Goal: Task Accomplishment & Management: Manage account settings

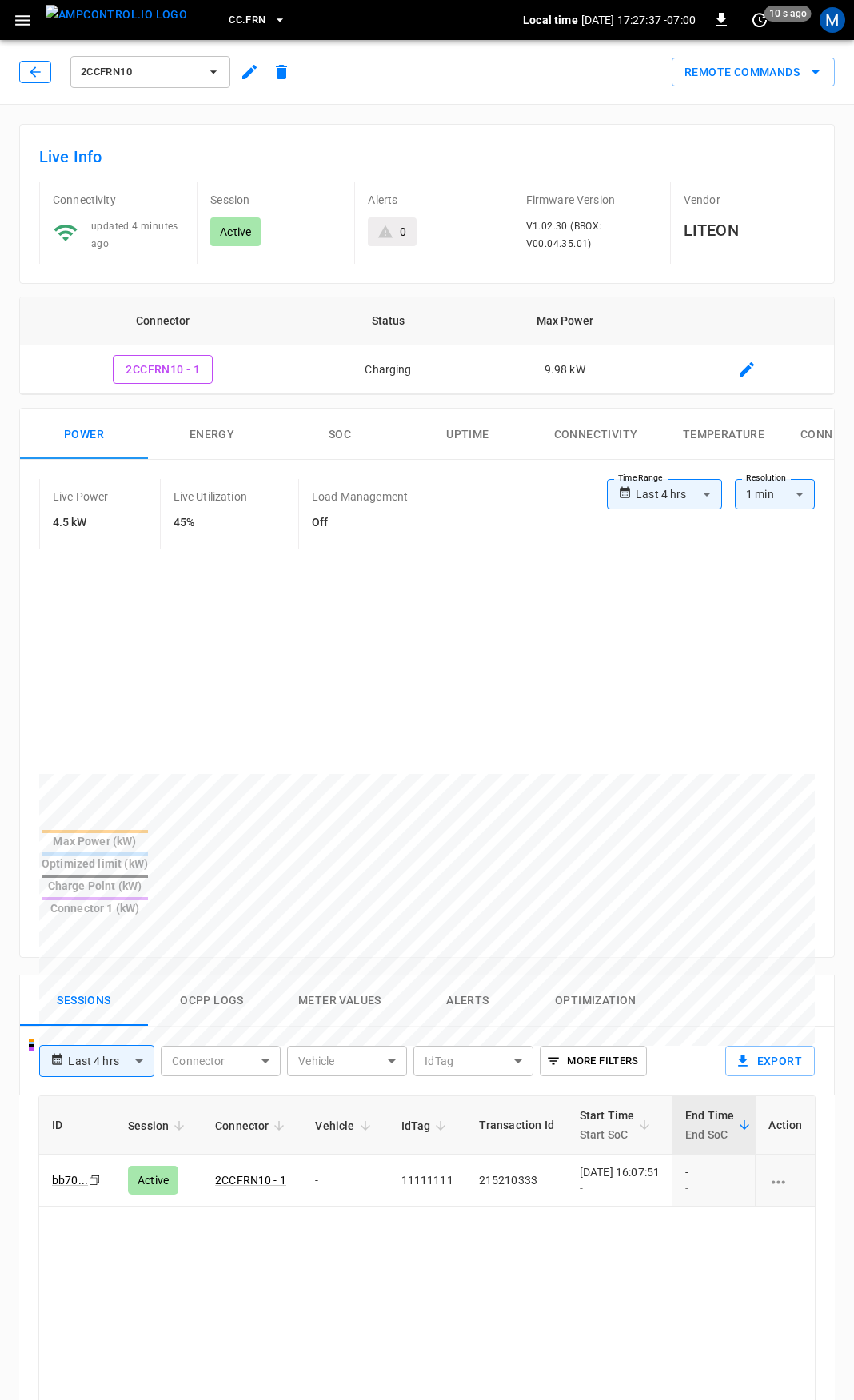
click at [35, 73] on icon "button" at bounding box center [36, 72] width 16 height 16
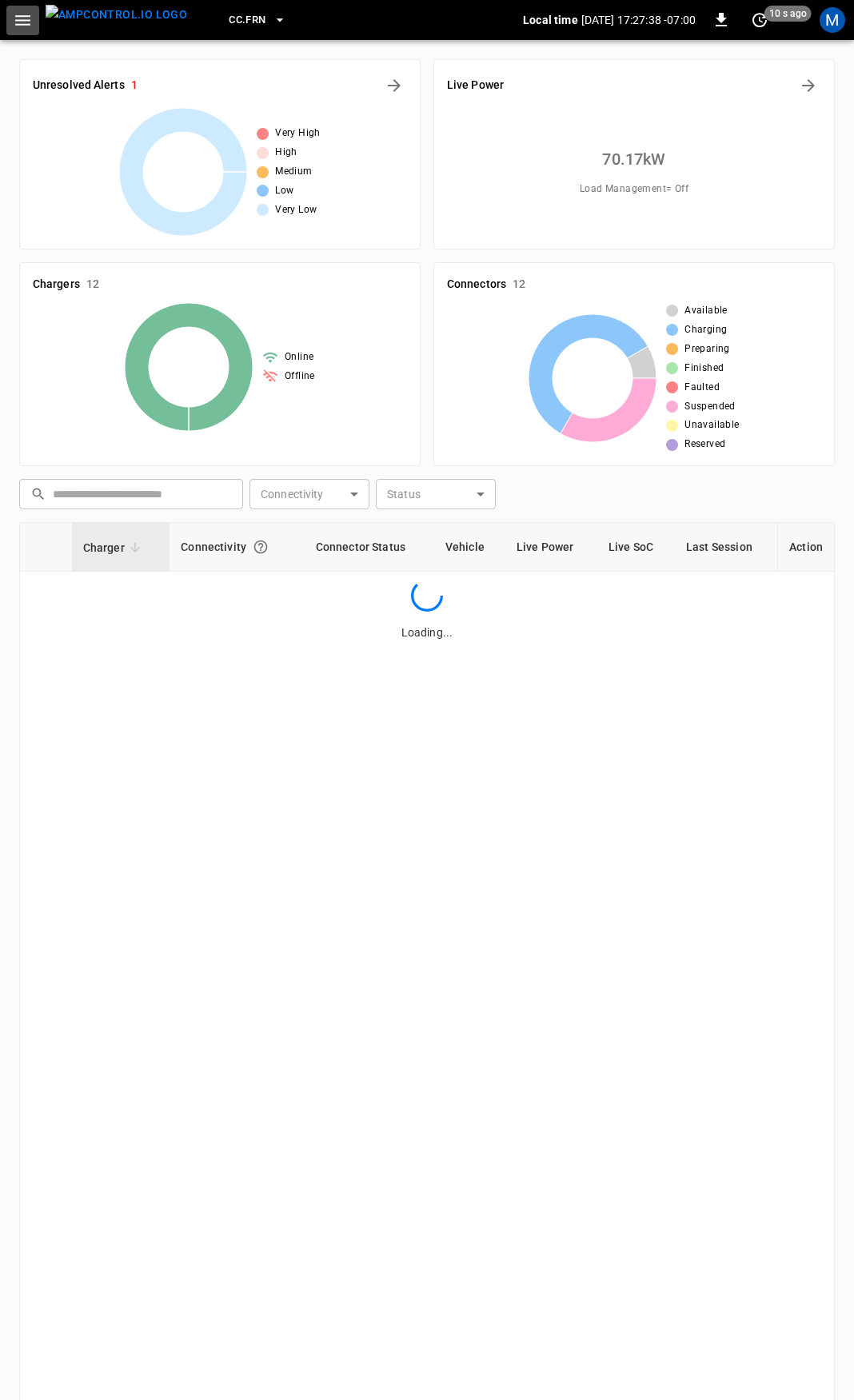
click at [28, 20] on icon "button" at bounding box center [22, 20] width 15 height 11
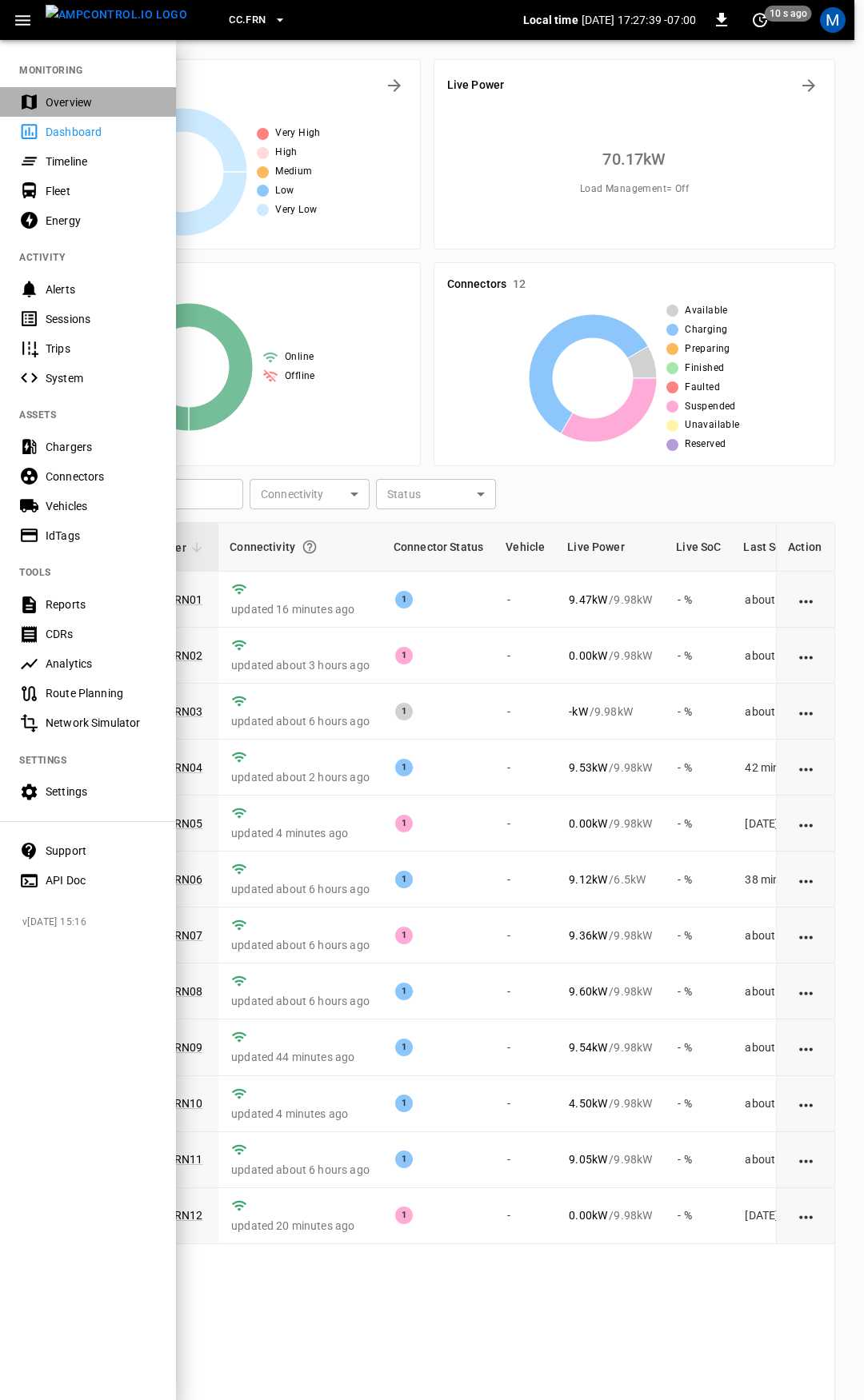
drag, startPoint x: 30, startPoint y: 39, endPoint x: 108, endPoint y: 204, distance: 182.5
click at [59, 108] on div "Overview" at bounding box center [100, 102] width 111 height 16
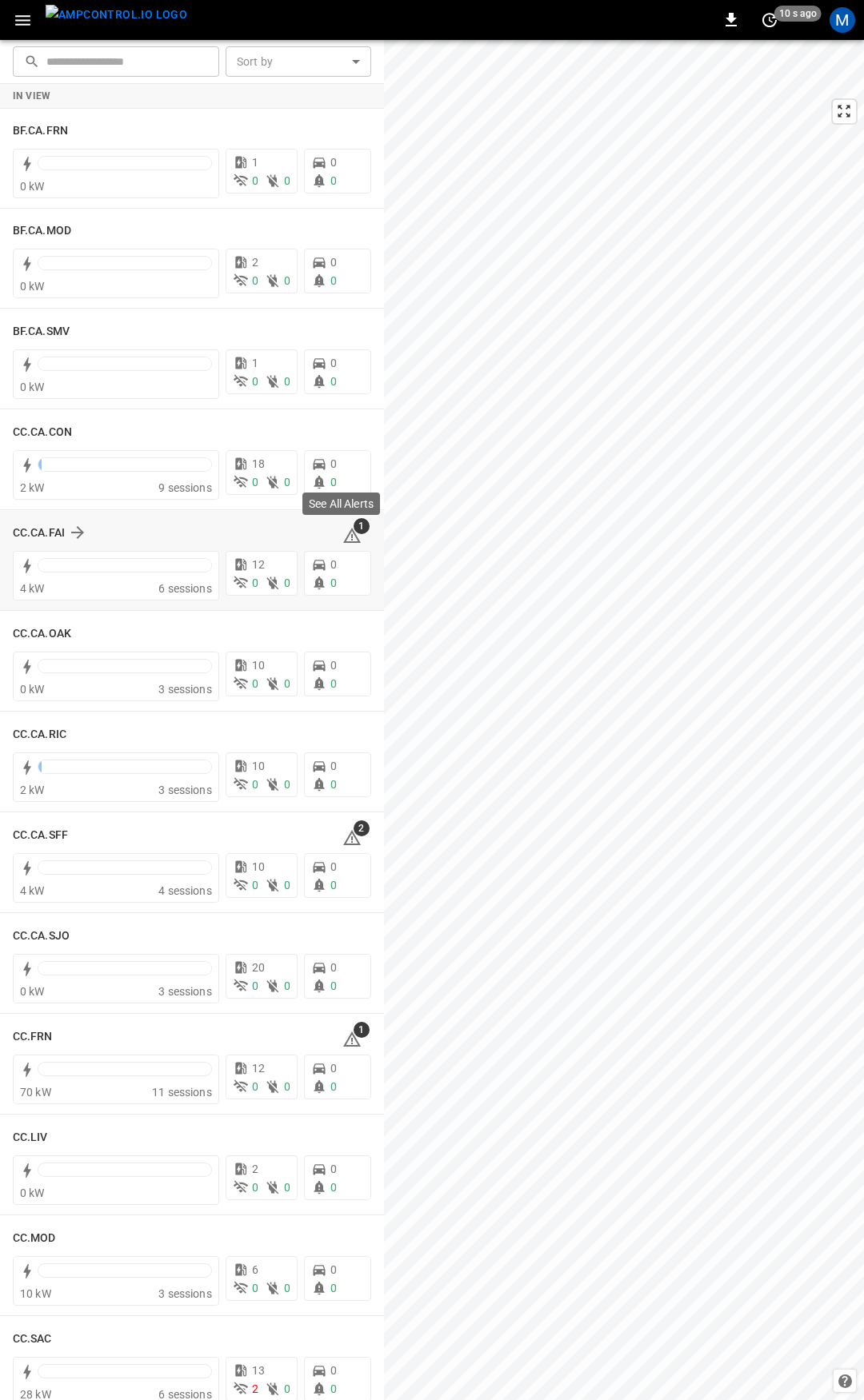
click at [351, 536] on icon at bounding box center [352, 537] width 2 height 6
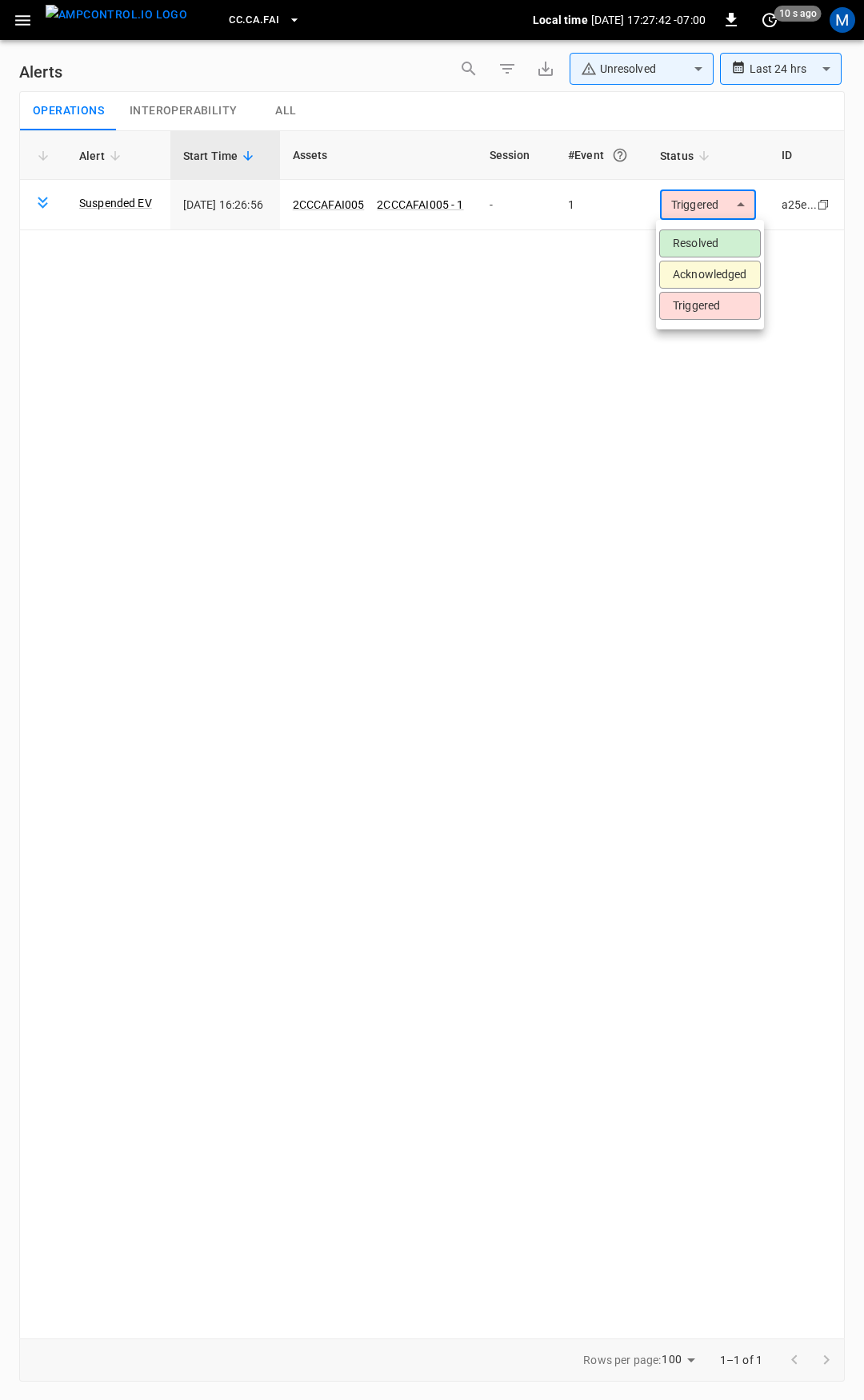
click at [712, 204] on body "**********" at bounding box center [432, 697] width 864 height 1395
click at [700, 246] on li "Resolved" at bounding box center [709, 243] width 101 height 28
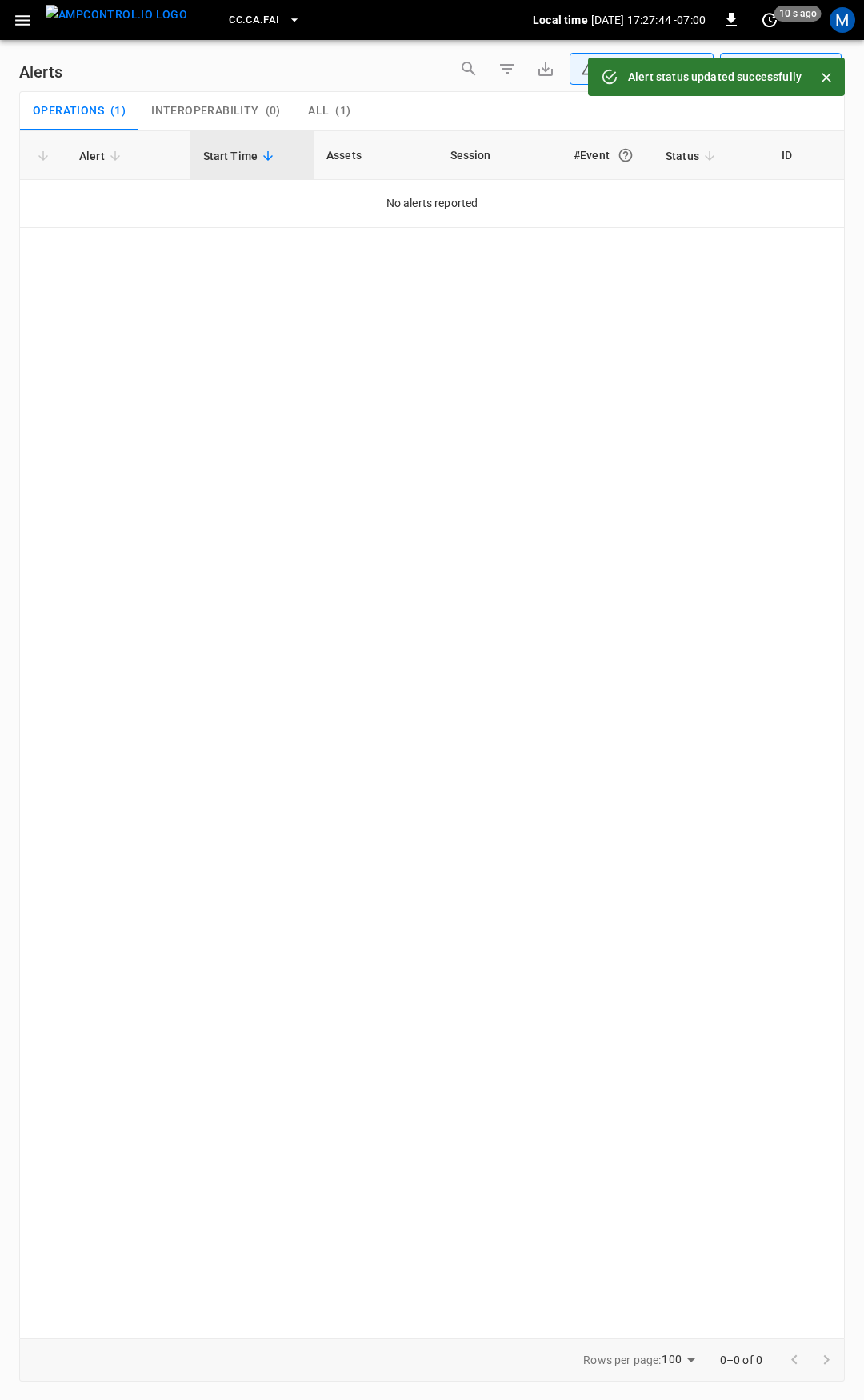
click at [12, 24] on button "button" at bounding box center [22, 20] width 33 height 29
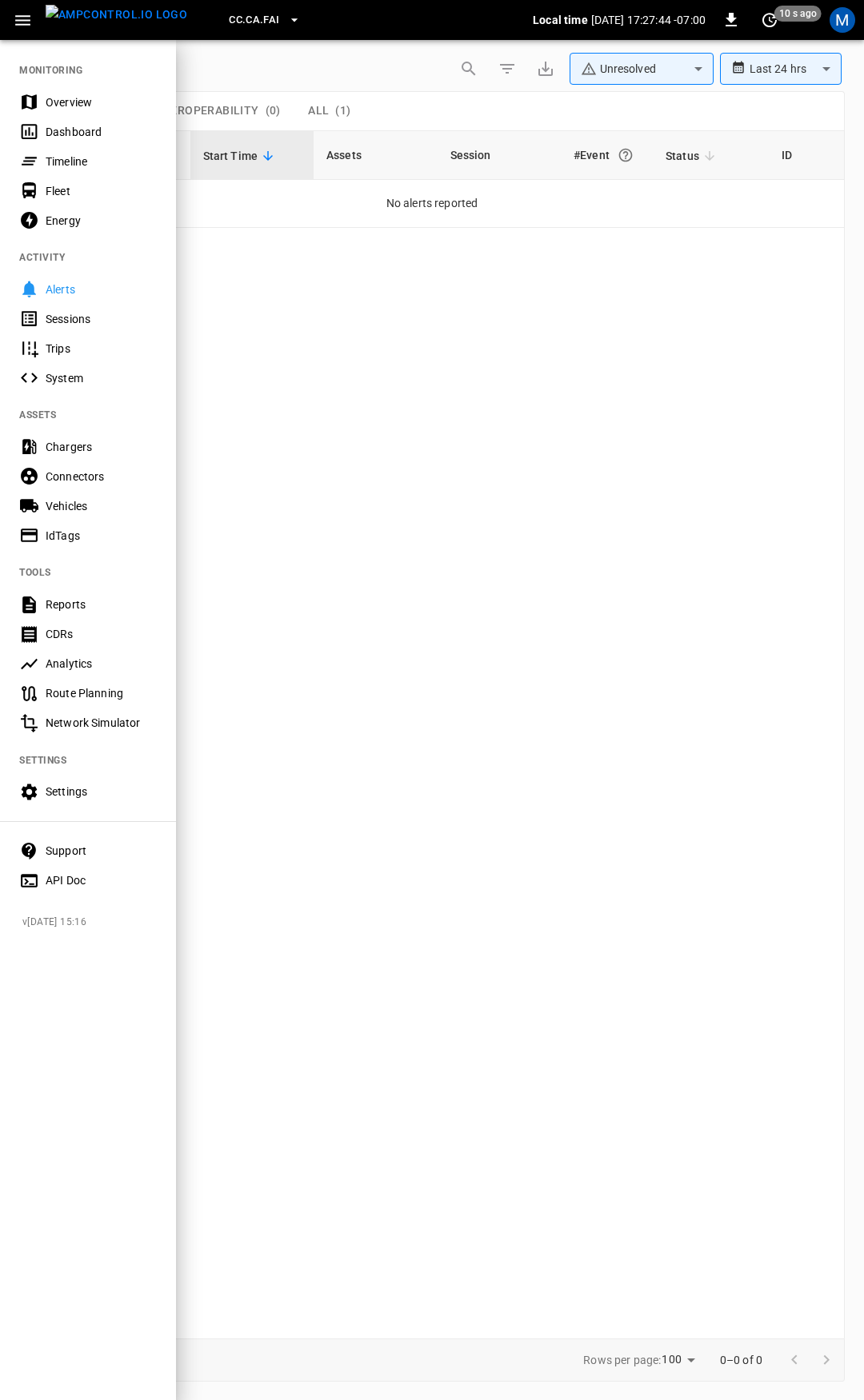
click at [45, 105] on div "Overview" at bounding box center [100, 102] width 111 height 16
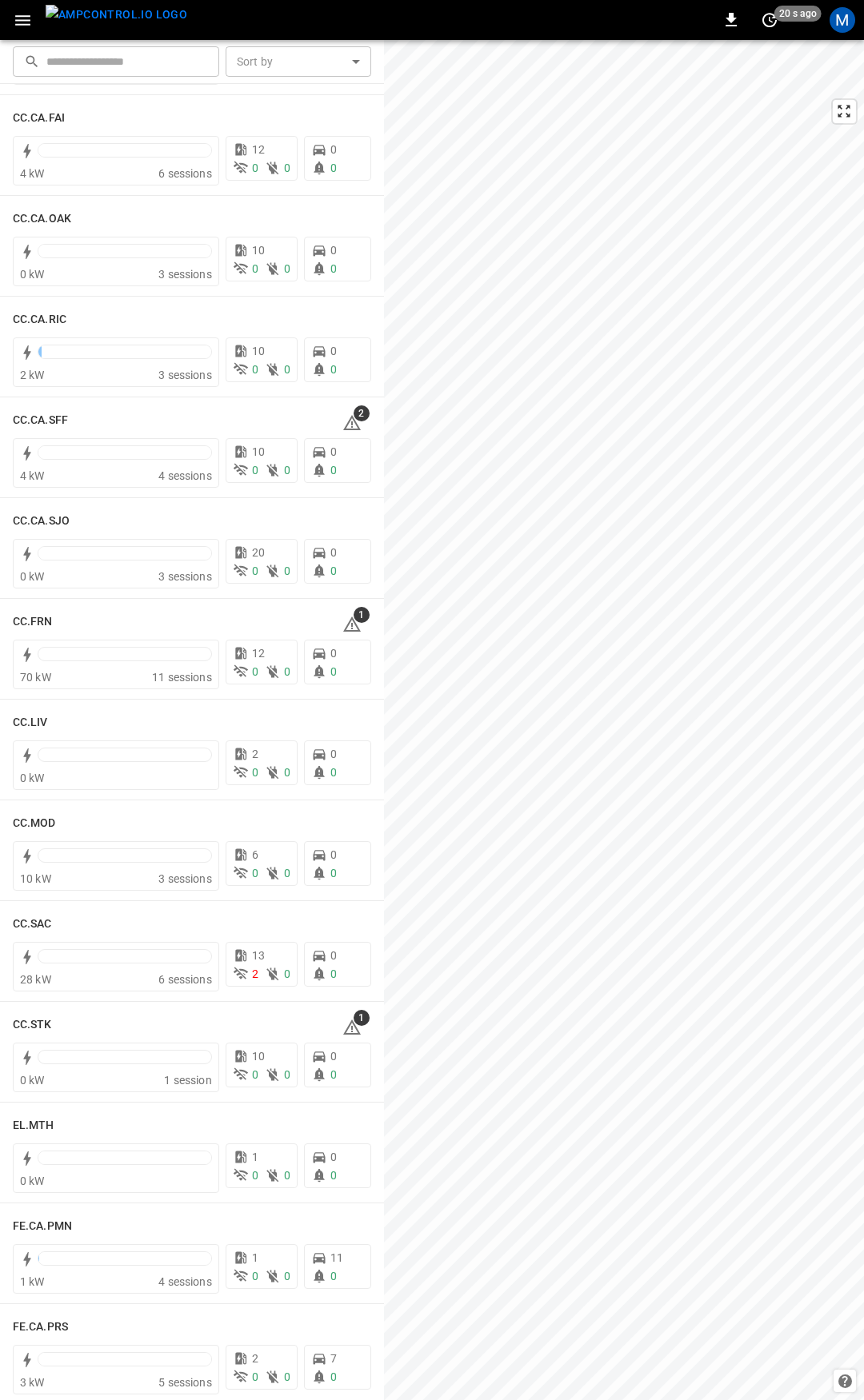
scroll to position [424, 0]
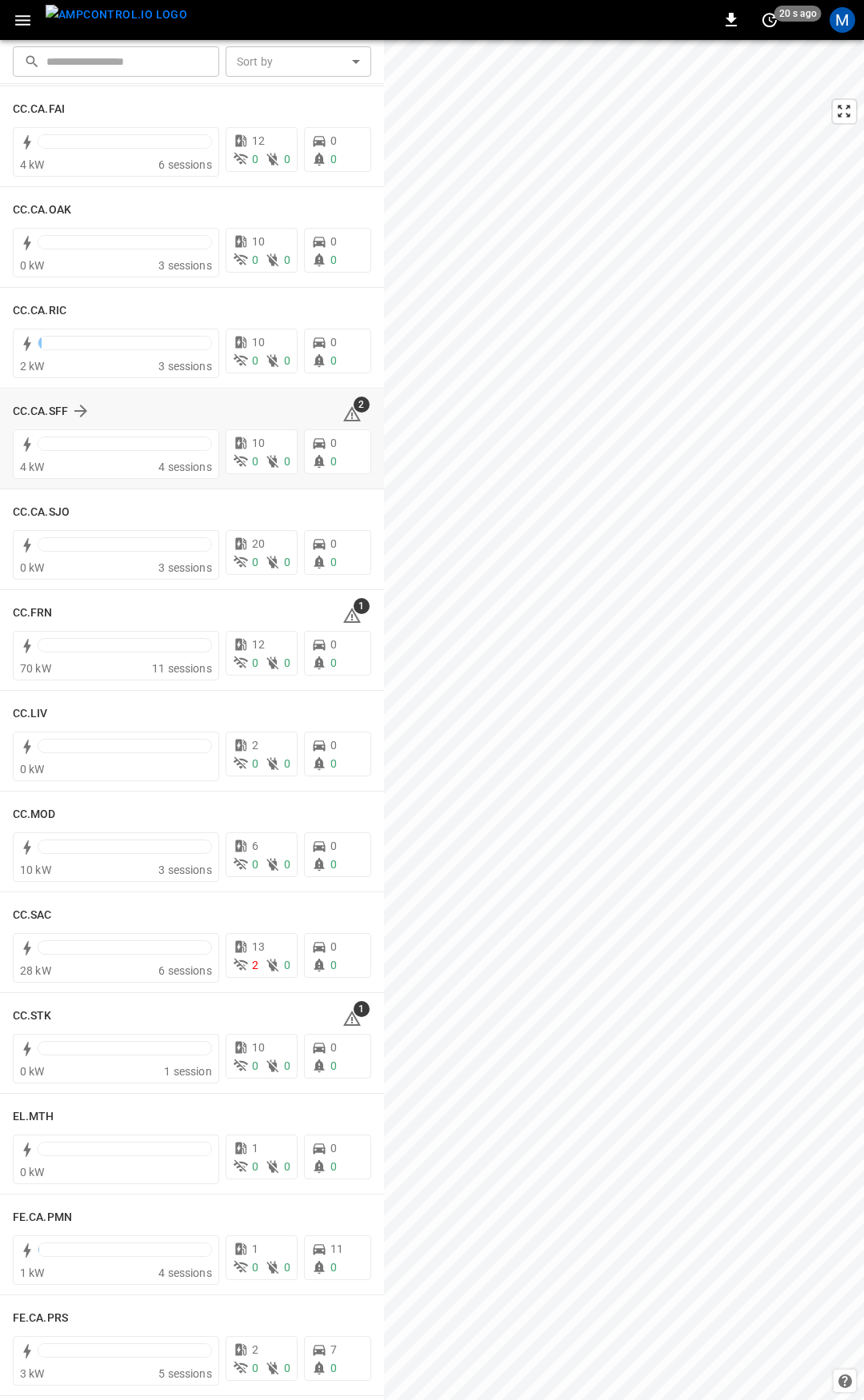
click at [342, 417] on icon at bounding box center [352, 414] width 20 height 20
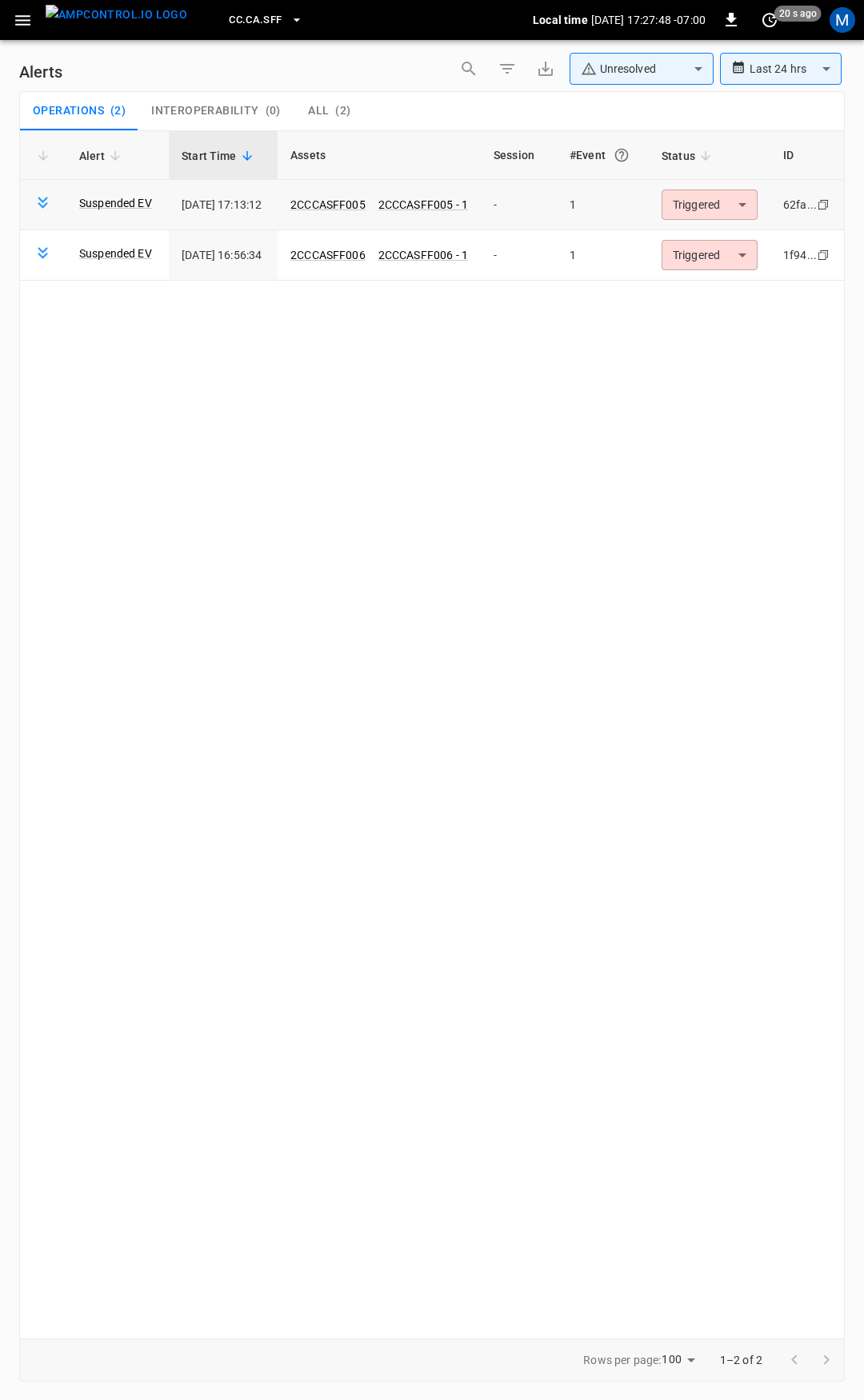
click at [716, 217] on body "**********" at bounding box center [432, 697] width 864 height 1395
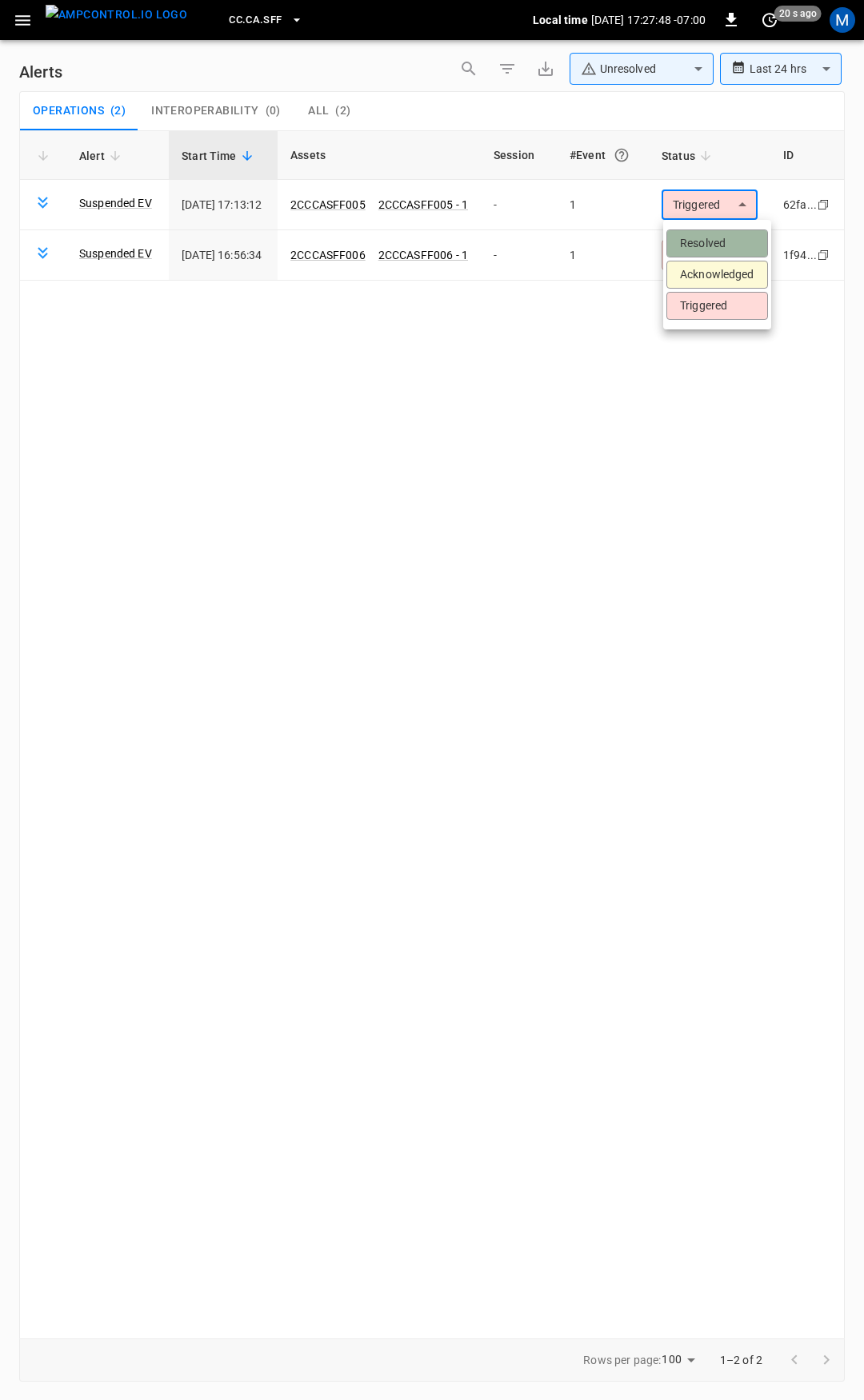
click at [722, 242] on li "Resolved" at bounding box center [716, 243] width 101 height 28
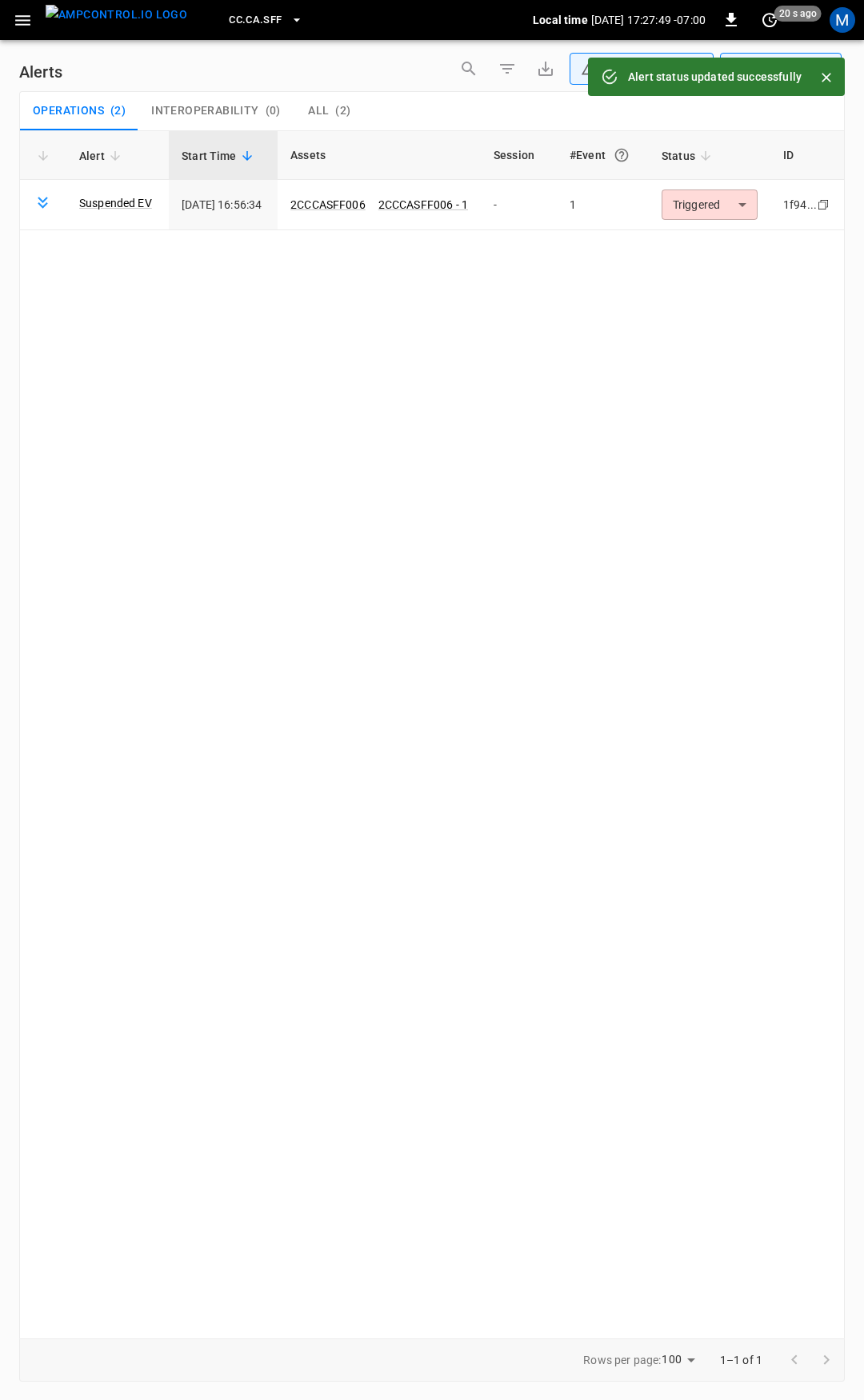
click at [718, 210] on body "**********" at bounding box center [432, 697] width 864 height 1395
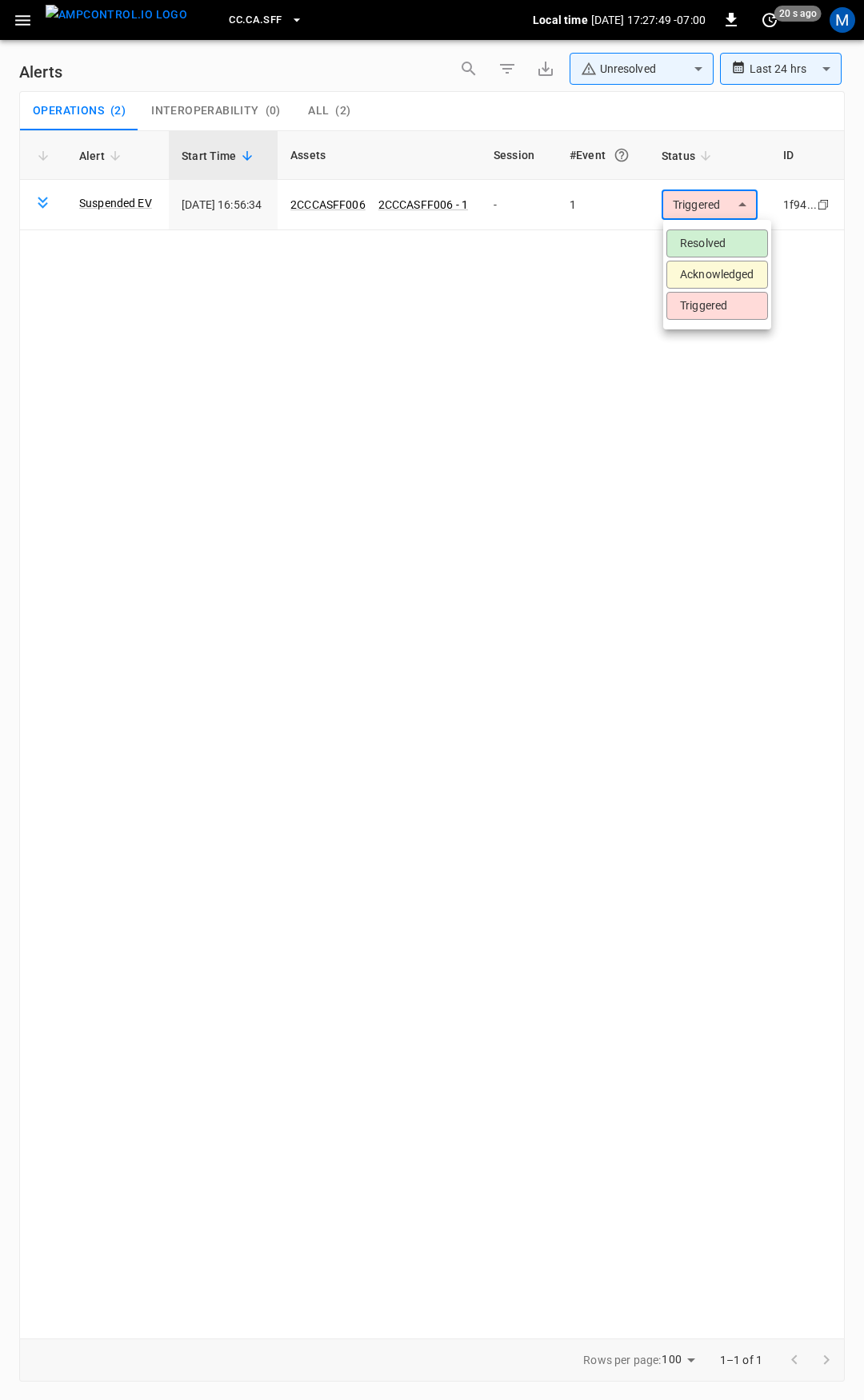
click at [720, 246] on li "Resolved" at bounding box center [716, 243] width 101 height 28
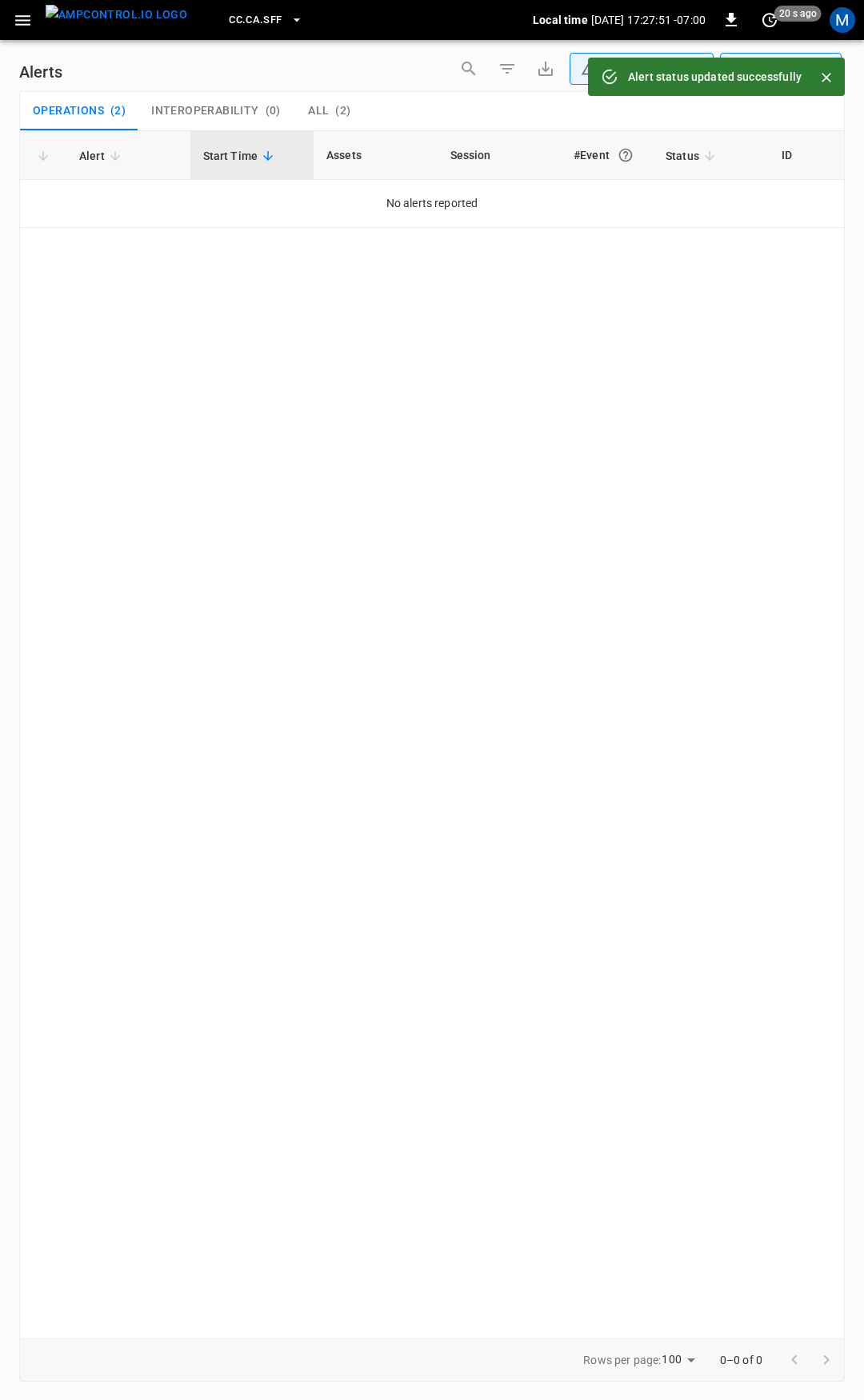
drag, startPoint x: 13, startPoint y: 14, endPoint x: 13, endPoint y: 23, distance: 9.0
click at [13, 15] on icon "button" at bounding box center [22, 20] width 20 height 20
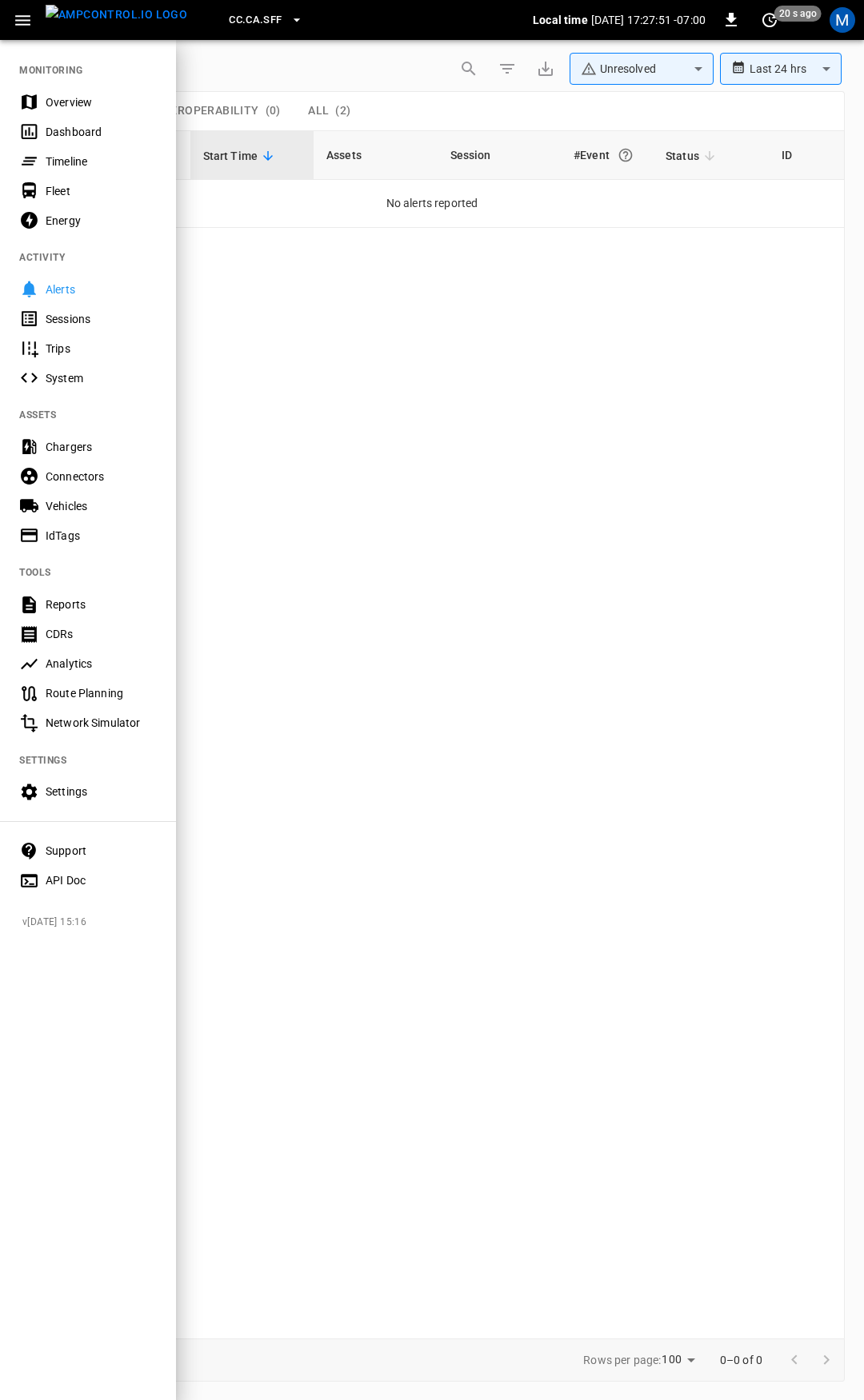
click at [44, 99] on div "Overview" at bounding box center [88, 101] width 176 height 29
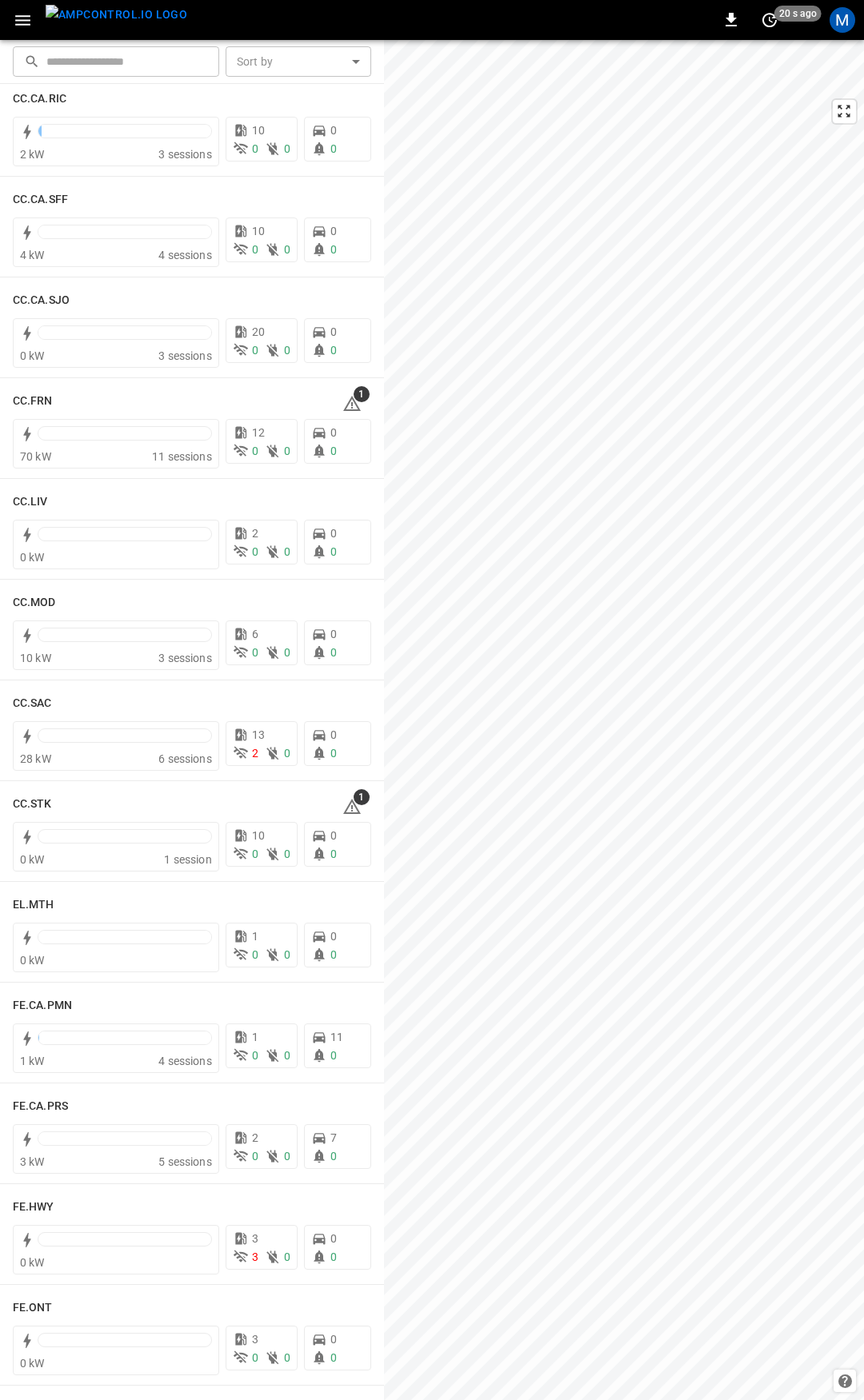
scroll to position [692, 0]
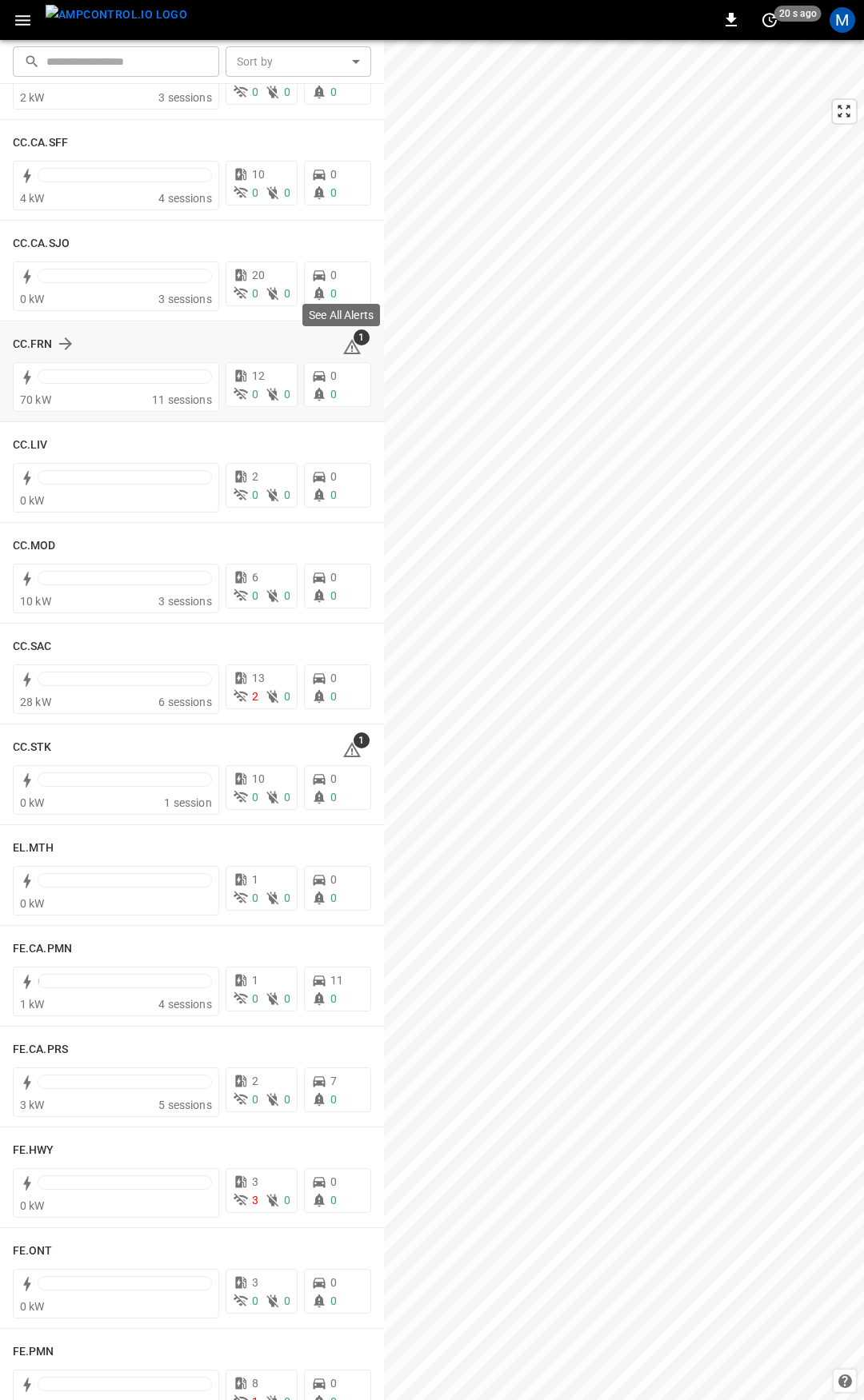
click at [342, 346] on icon at bounding box center [352, 348] width 20 height 20
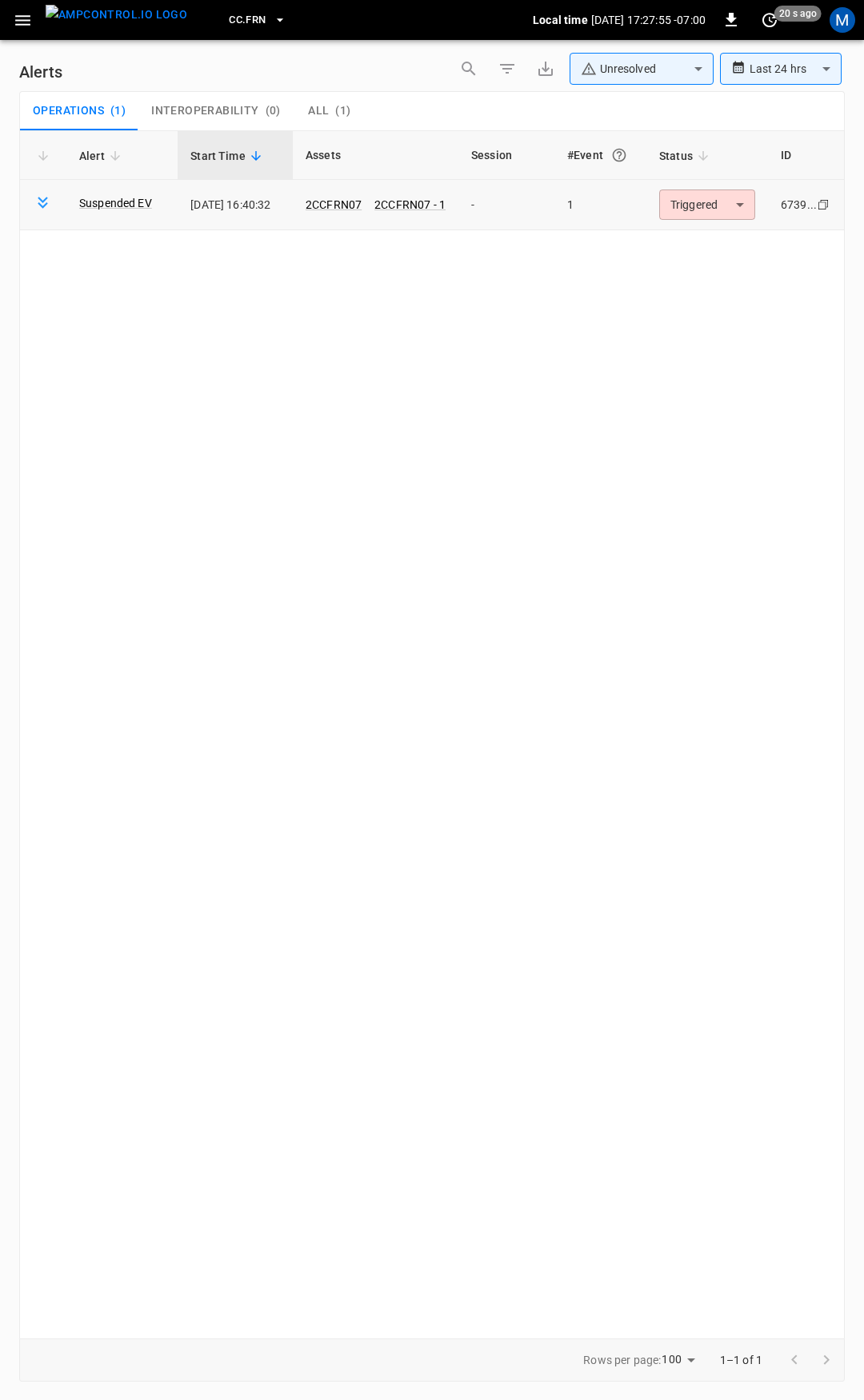
click at [701, 209] on body "**********" at bounding box center [432, 697] width 864 height 1395
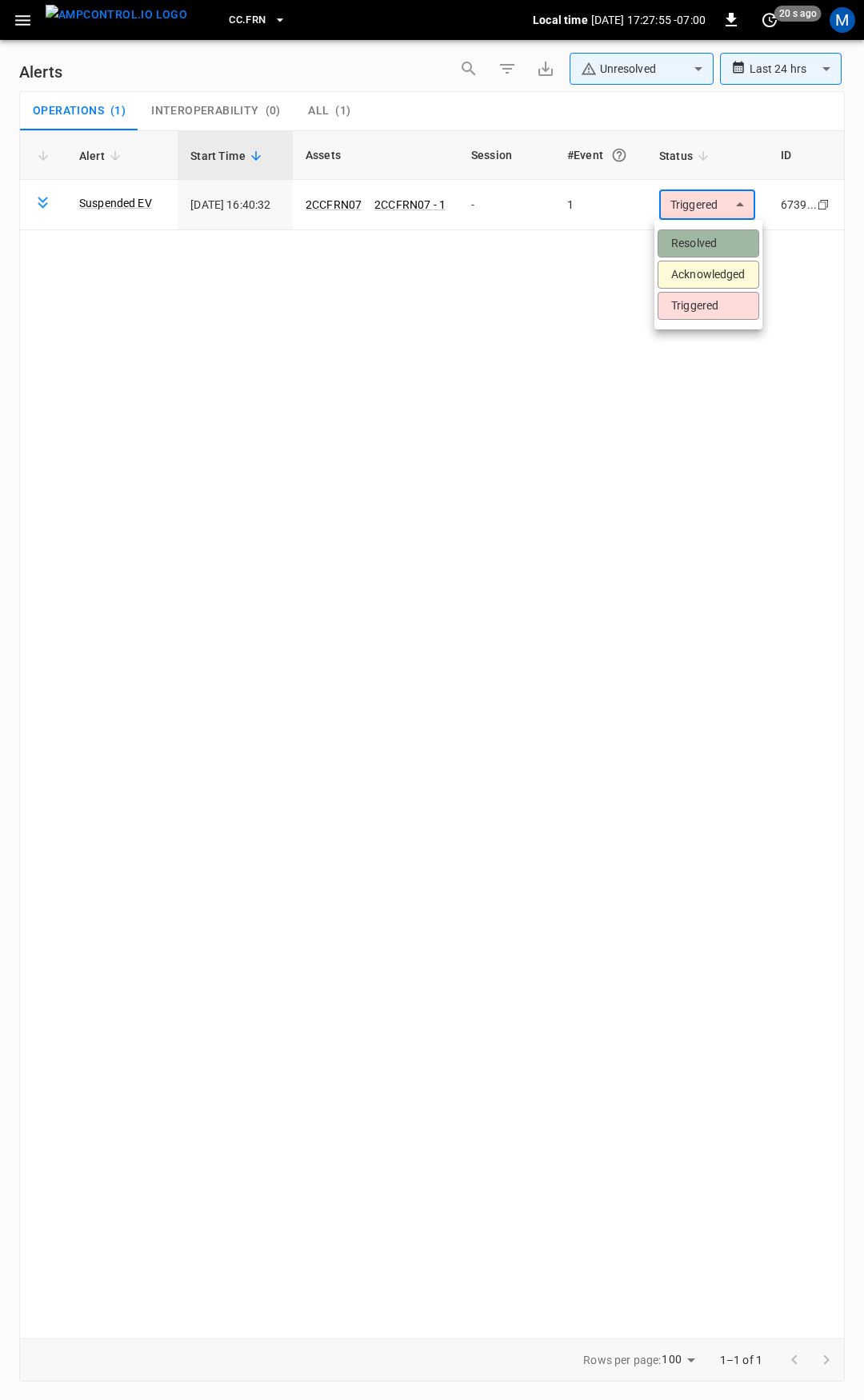
click at [704, 238] on li "Resolved" at bounding box center [708, 243] width 101 height 28
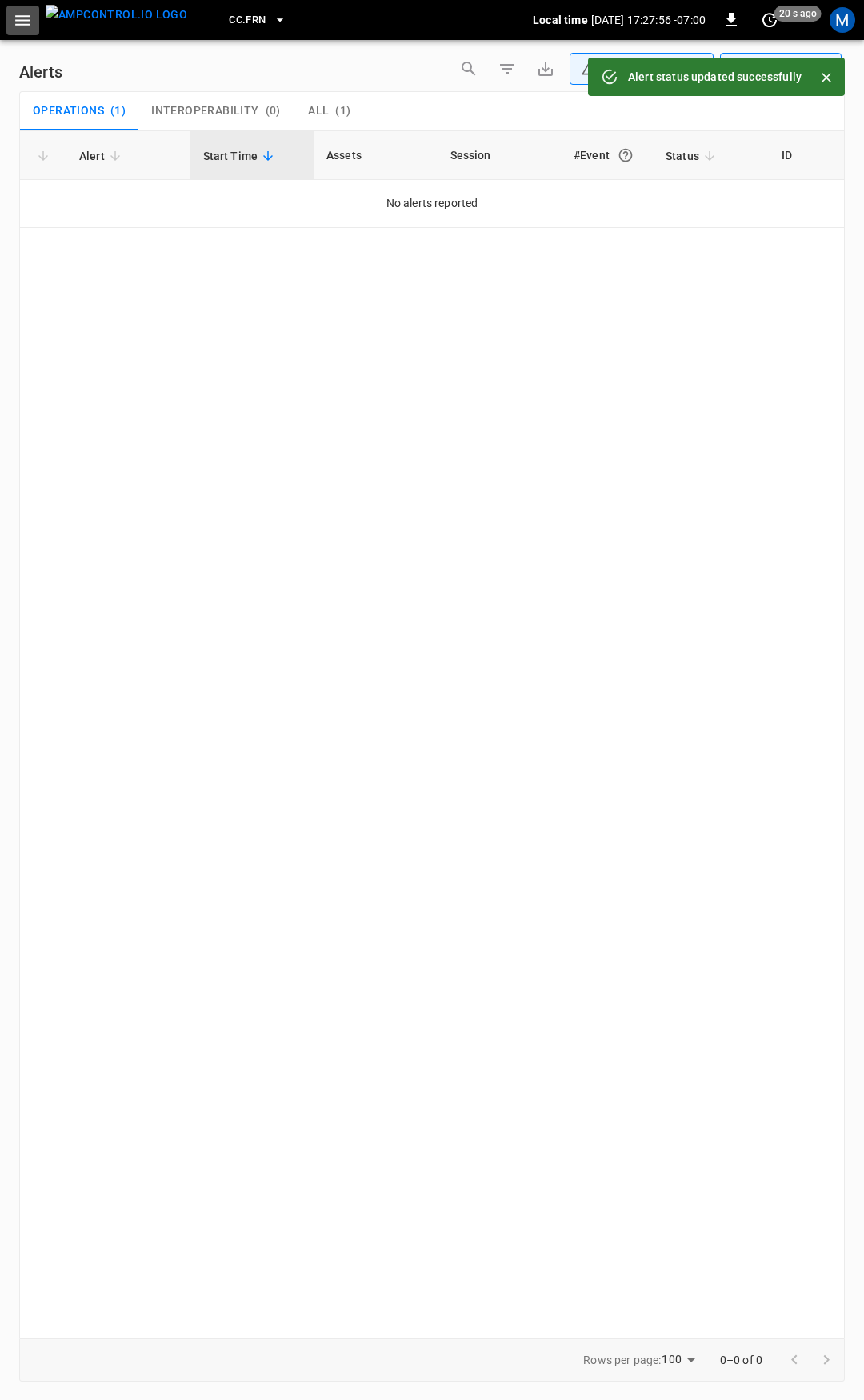
click at [23, 27] on icon "button" at bounding box center [22, 20] width 20 height 20
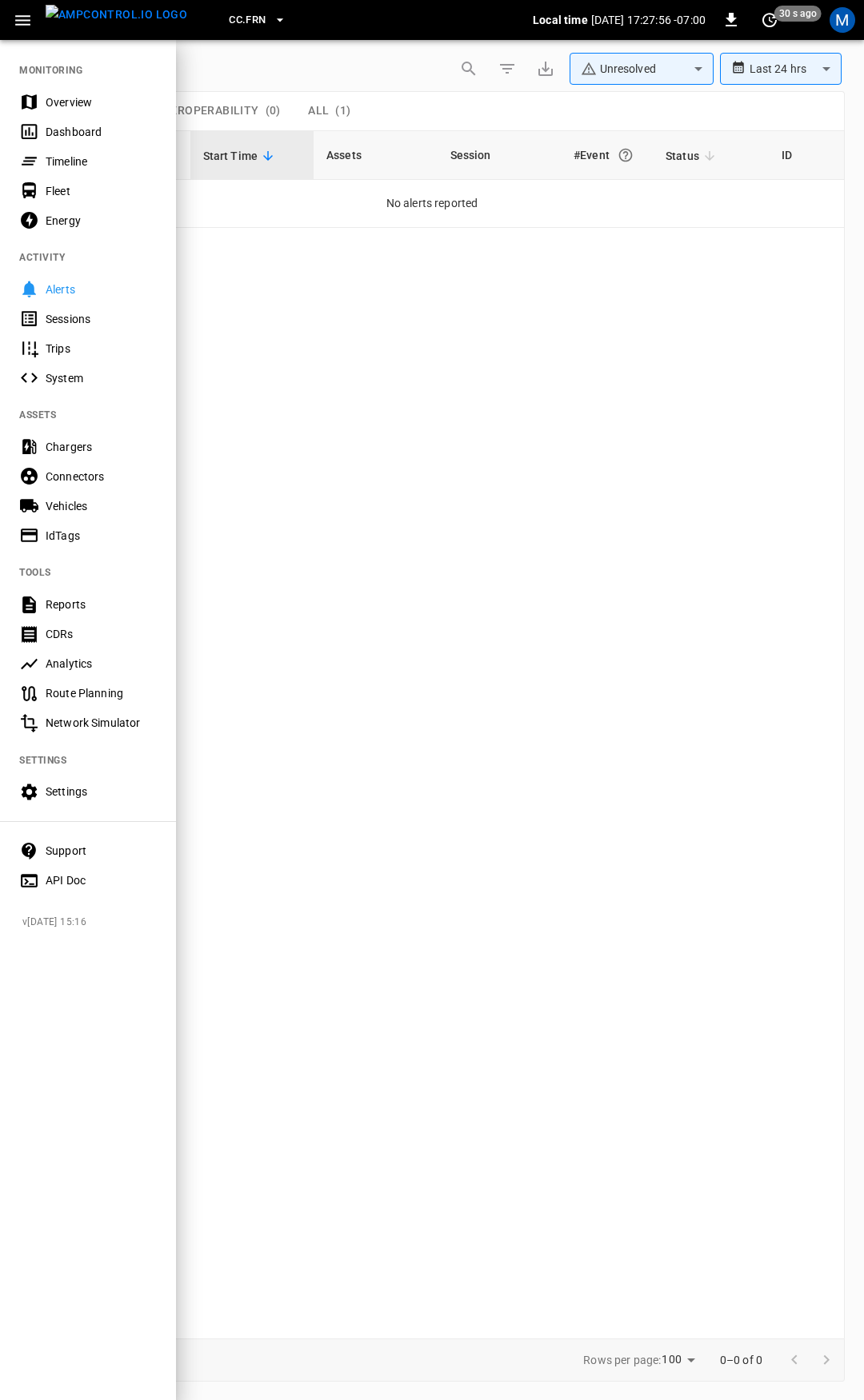
click at [72, 108] on div "Overview" at bounding box center [100, 102] width 111 height 16
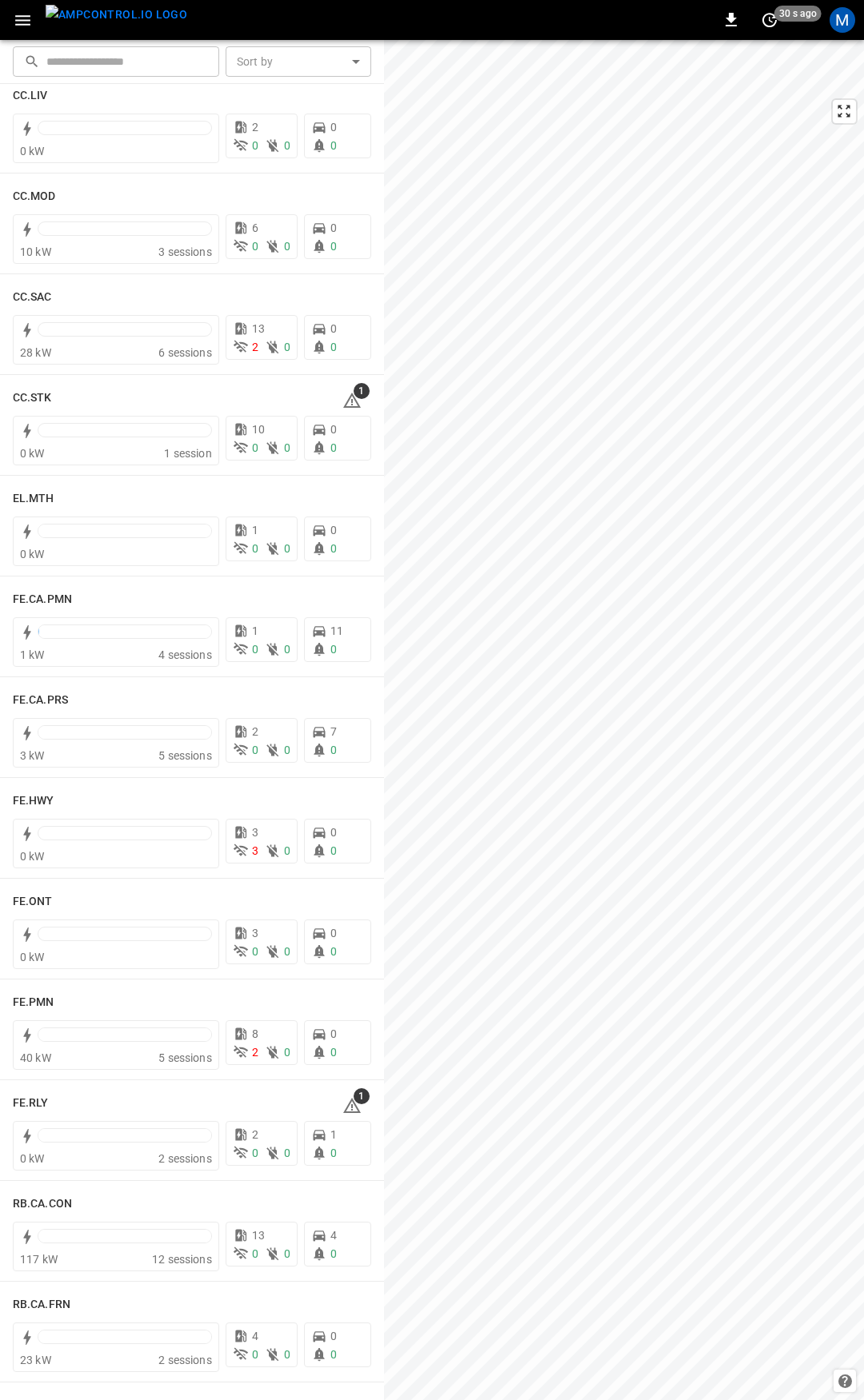
scroll to position [1093, 0]
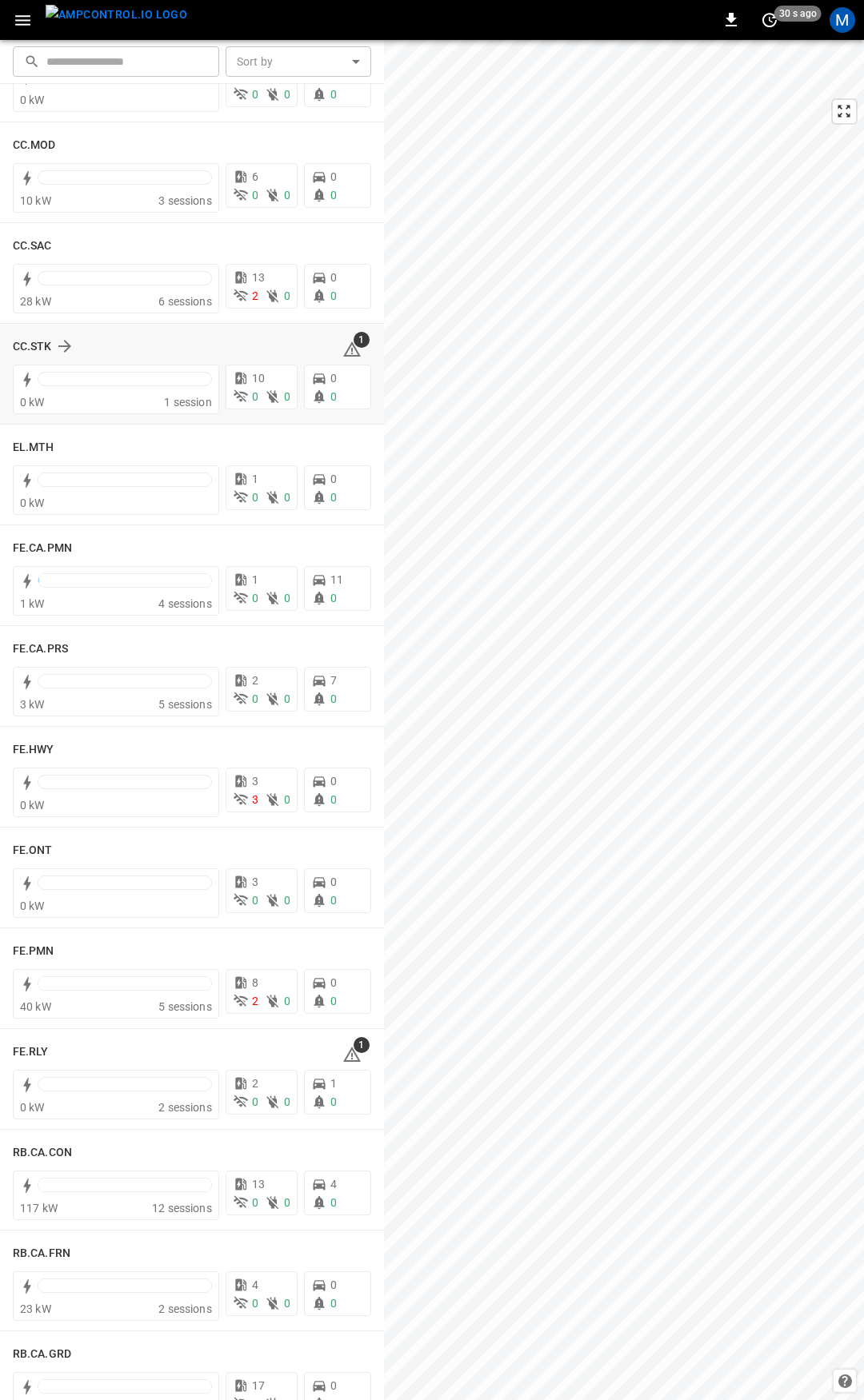
click at [352, 349] on div "1" at bounding box center [356, 346] width 28 height 26
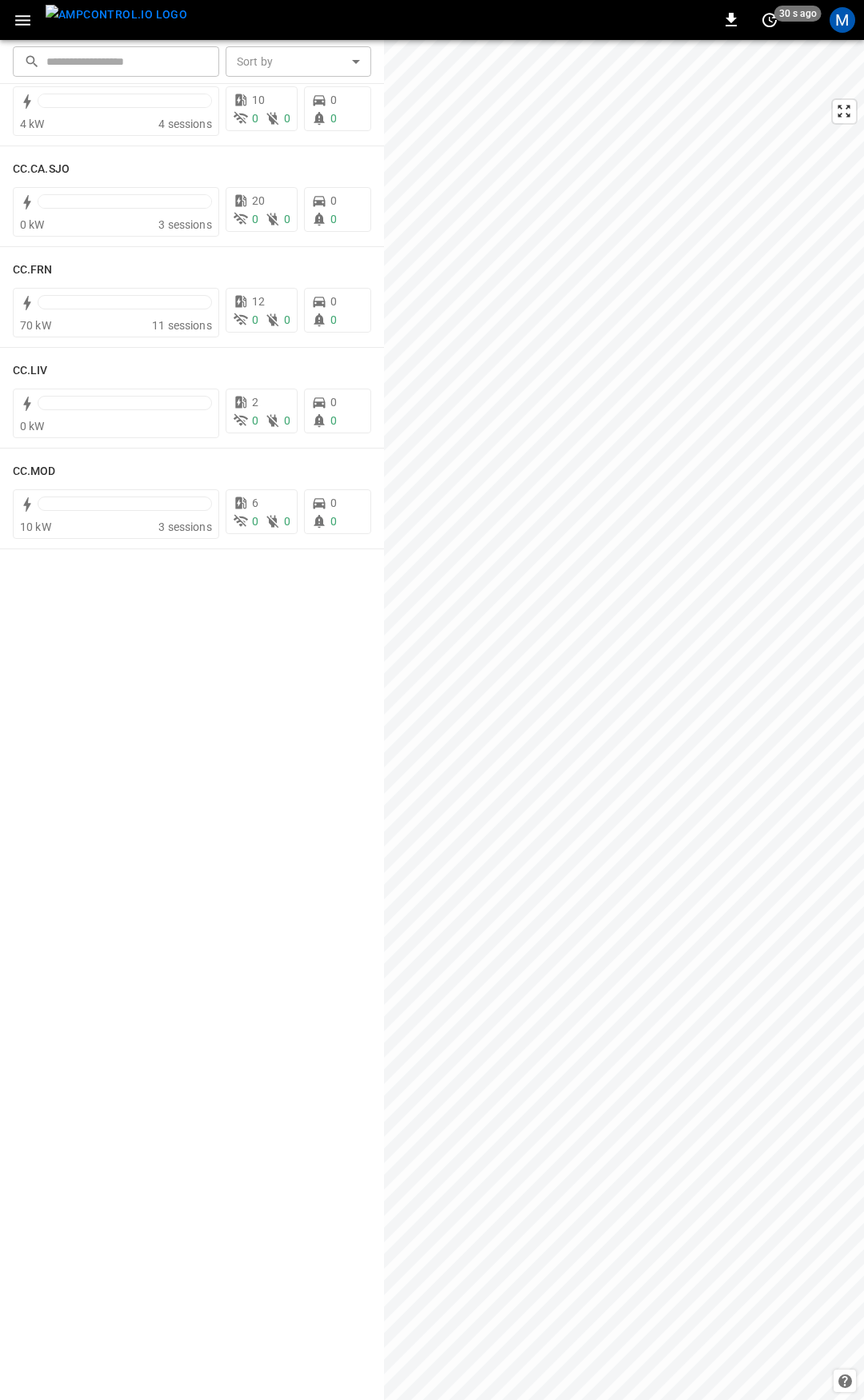
scroll to position [0, 0]
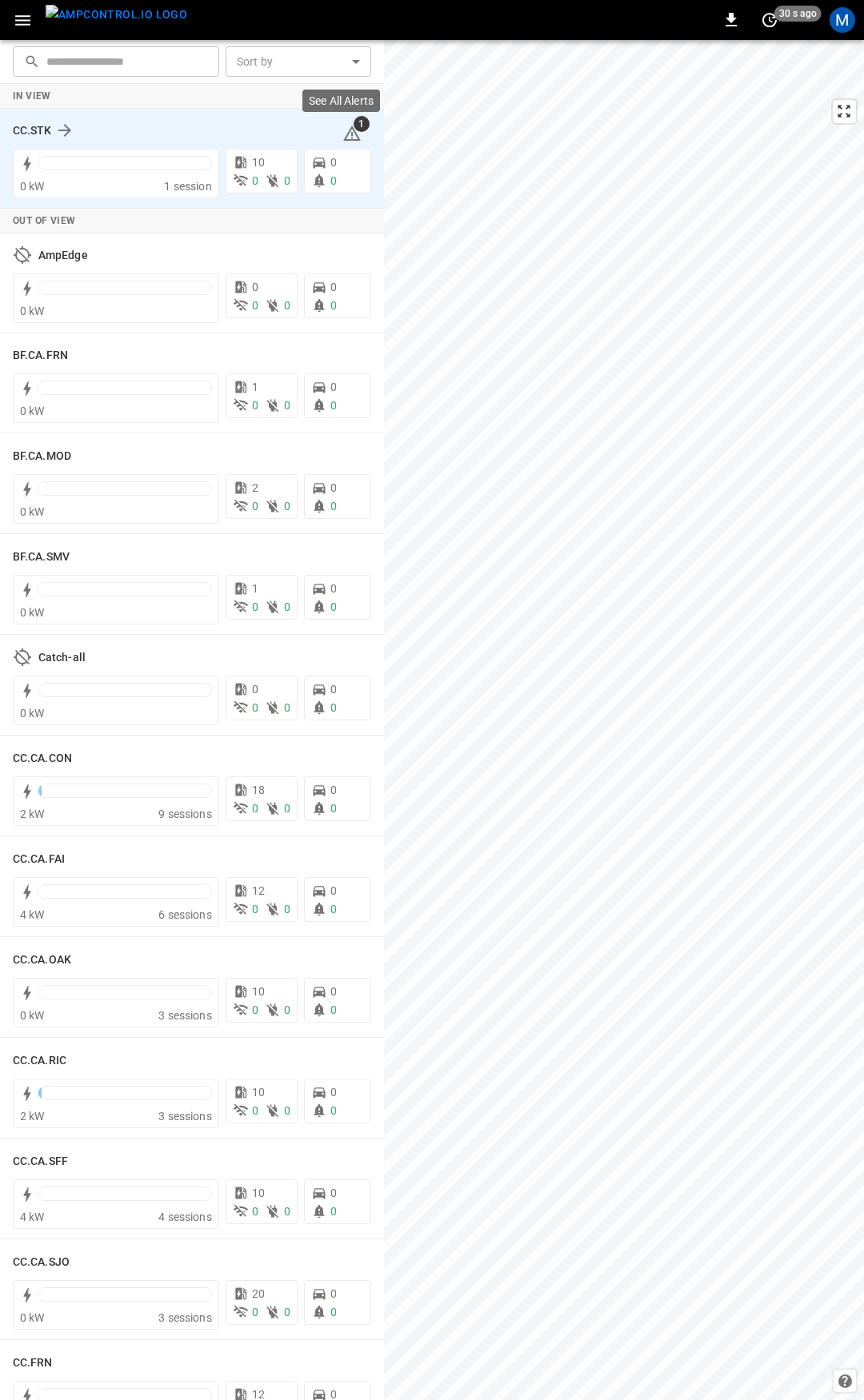
click at [342, 128] on icon at bounding box center [352, 133] width 20 height 20
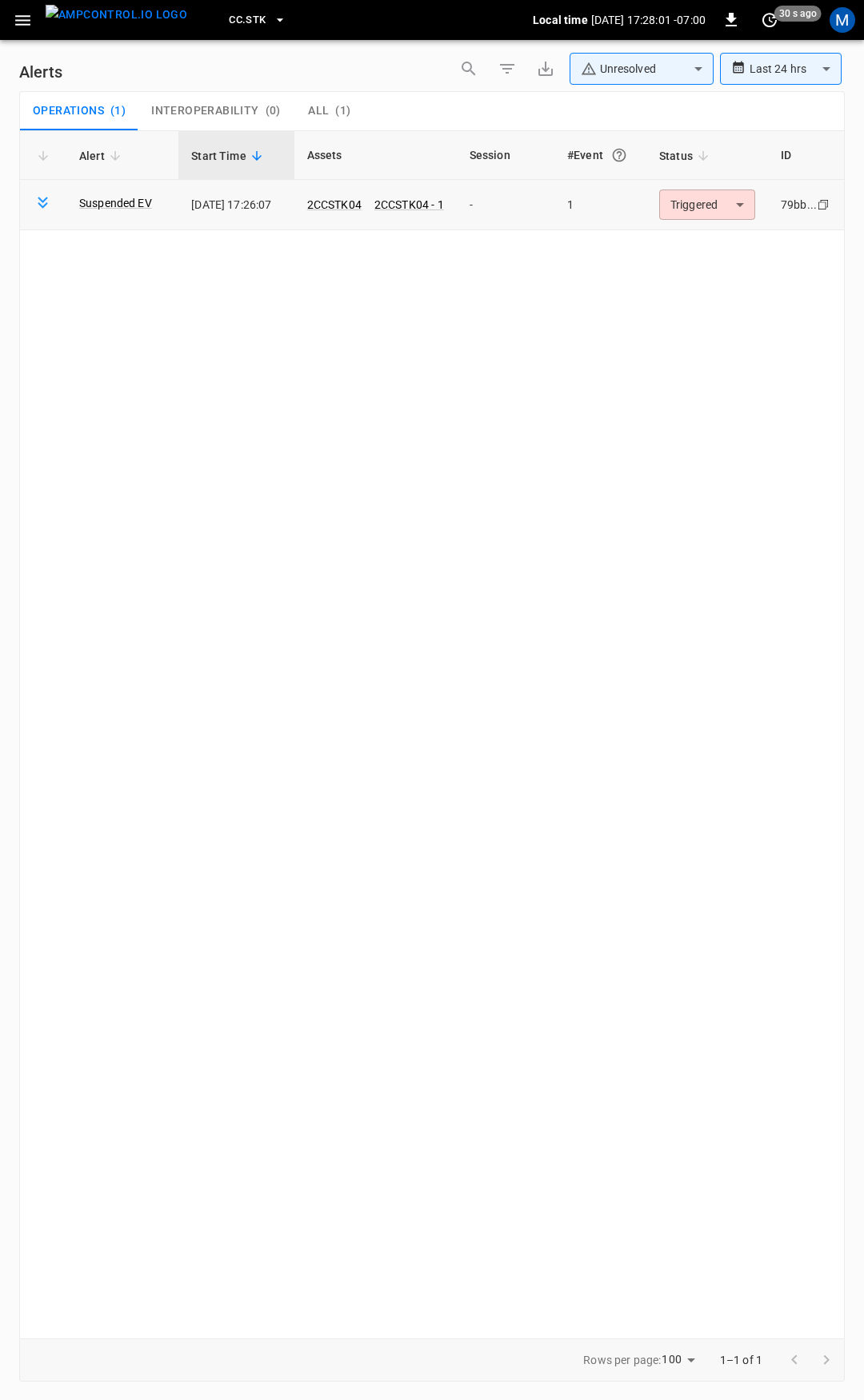
click at [697, 215] on body "**********" at bounding box center [432, 697] width 864 height 1395
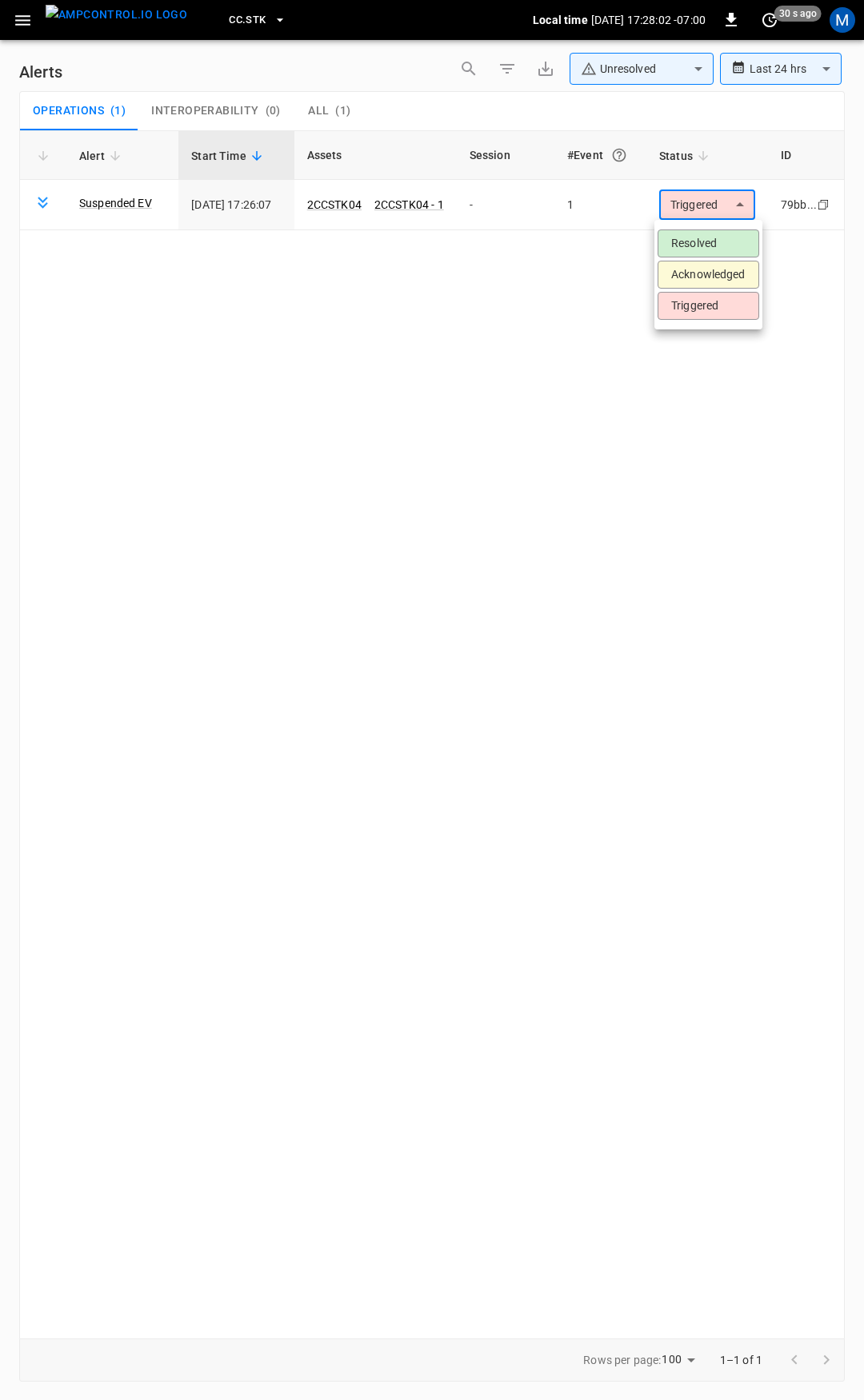
click at [703, 241] on li "Resolved" at bounding box center [708, 243] width 101 height 28
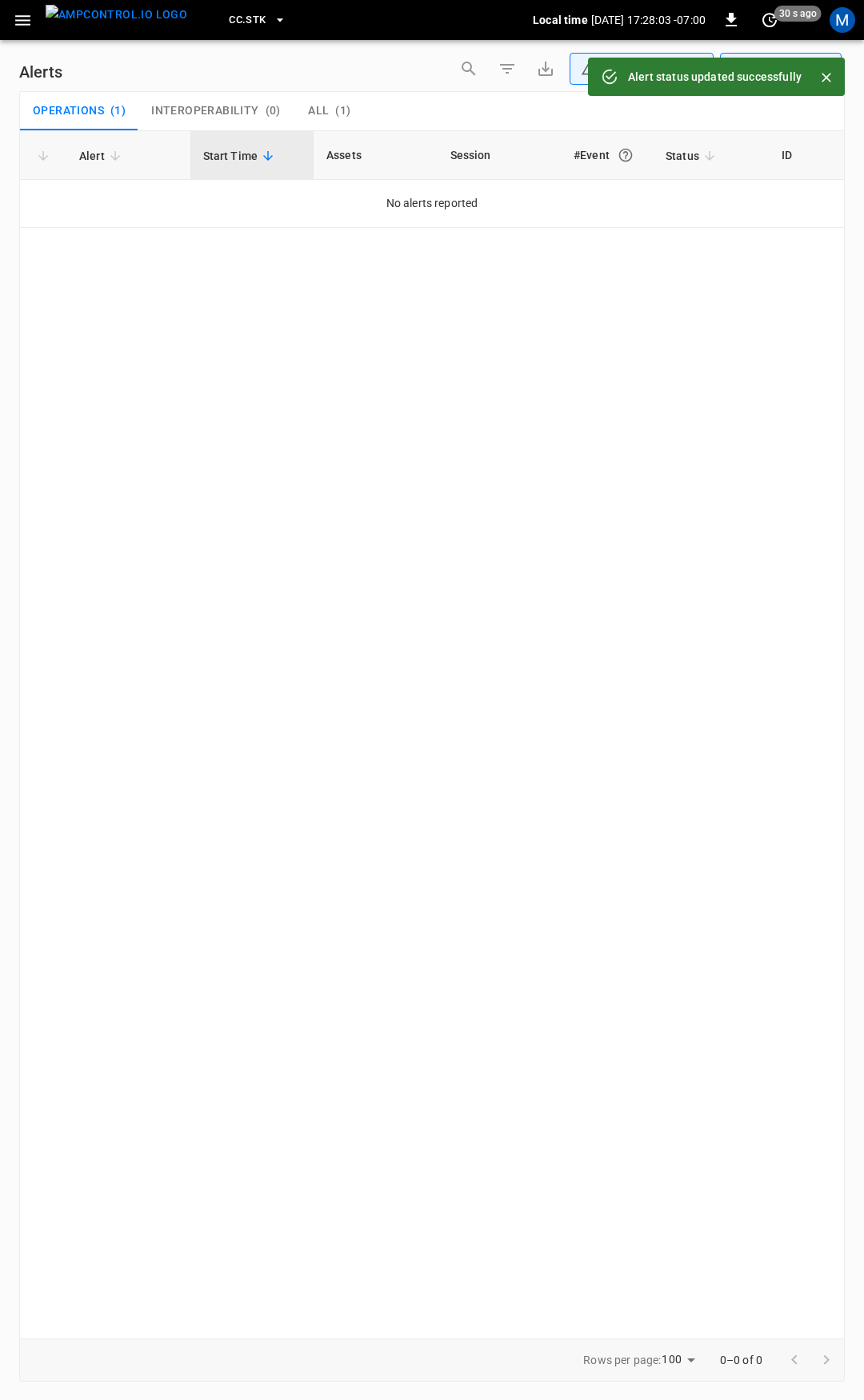
click at [36, 27] on button "button" at bounding box center [22, 20] width 33 height 29
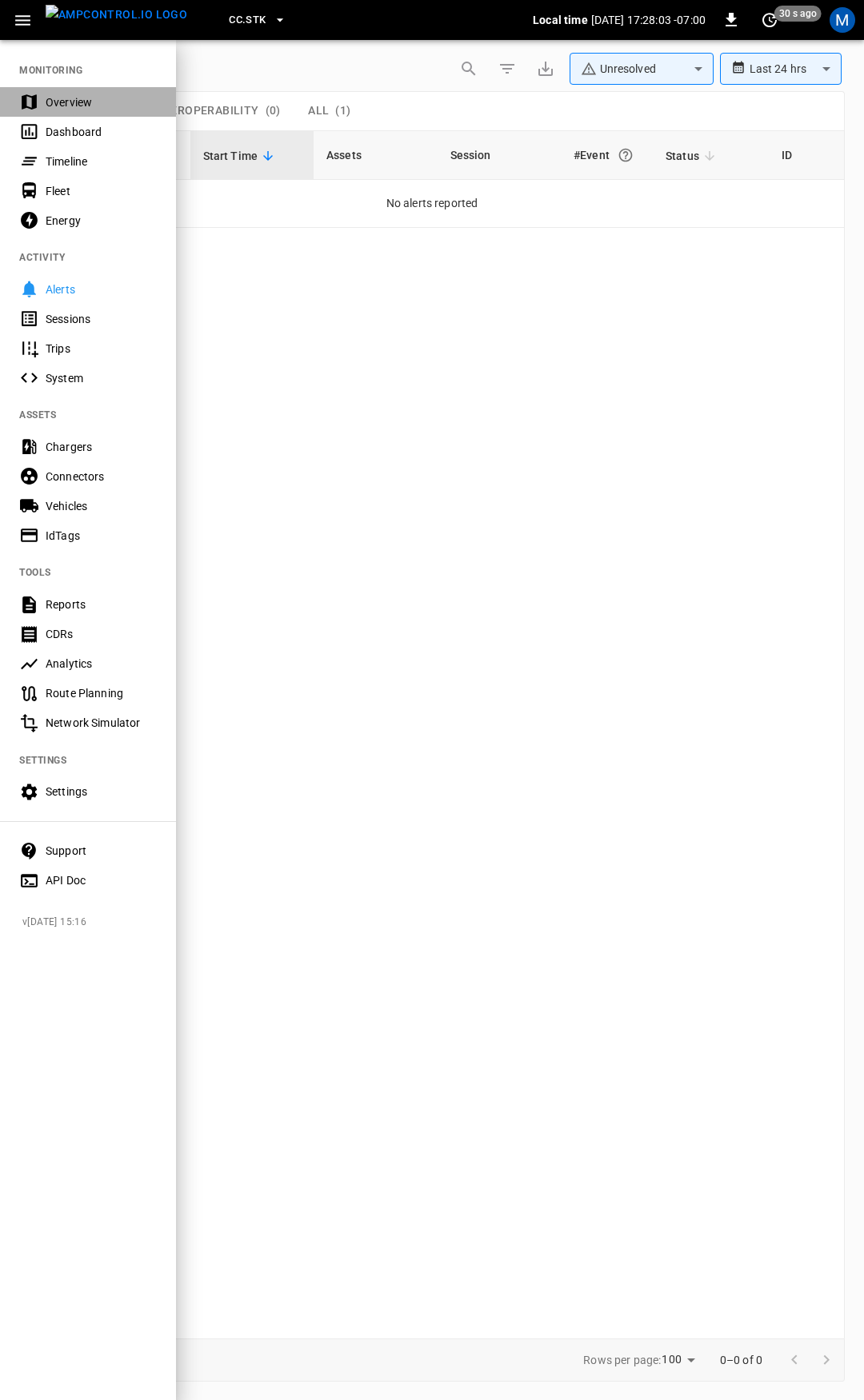
click at [99, 98] on div "Overview" at bounding box center [100, 102] width 111 height 16
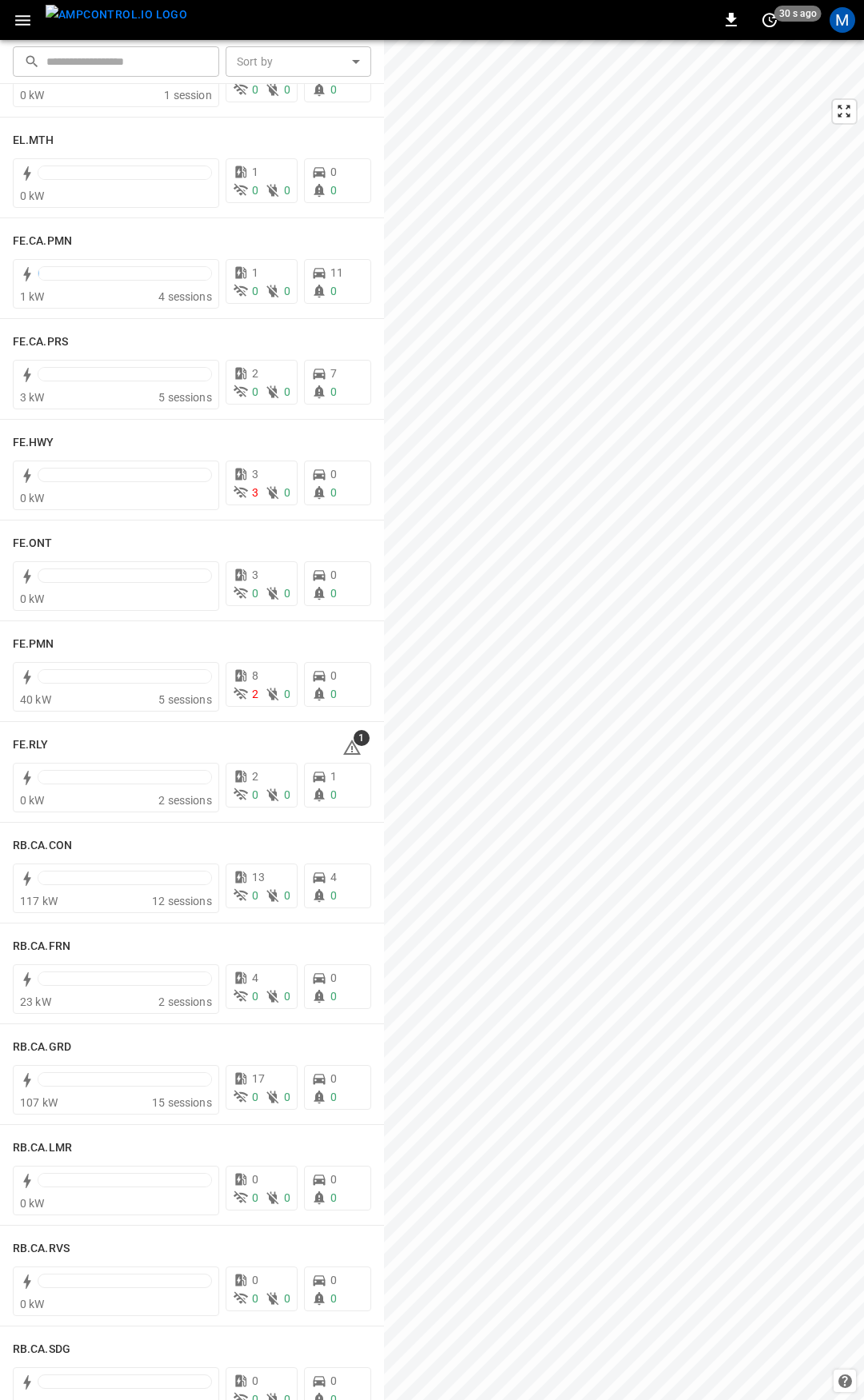
scroll to position [1588, 0]
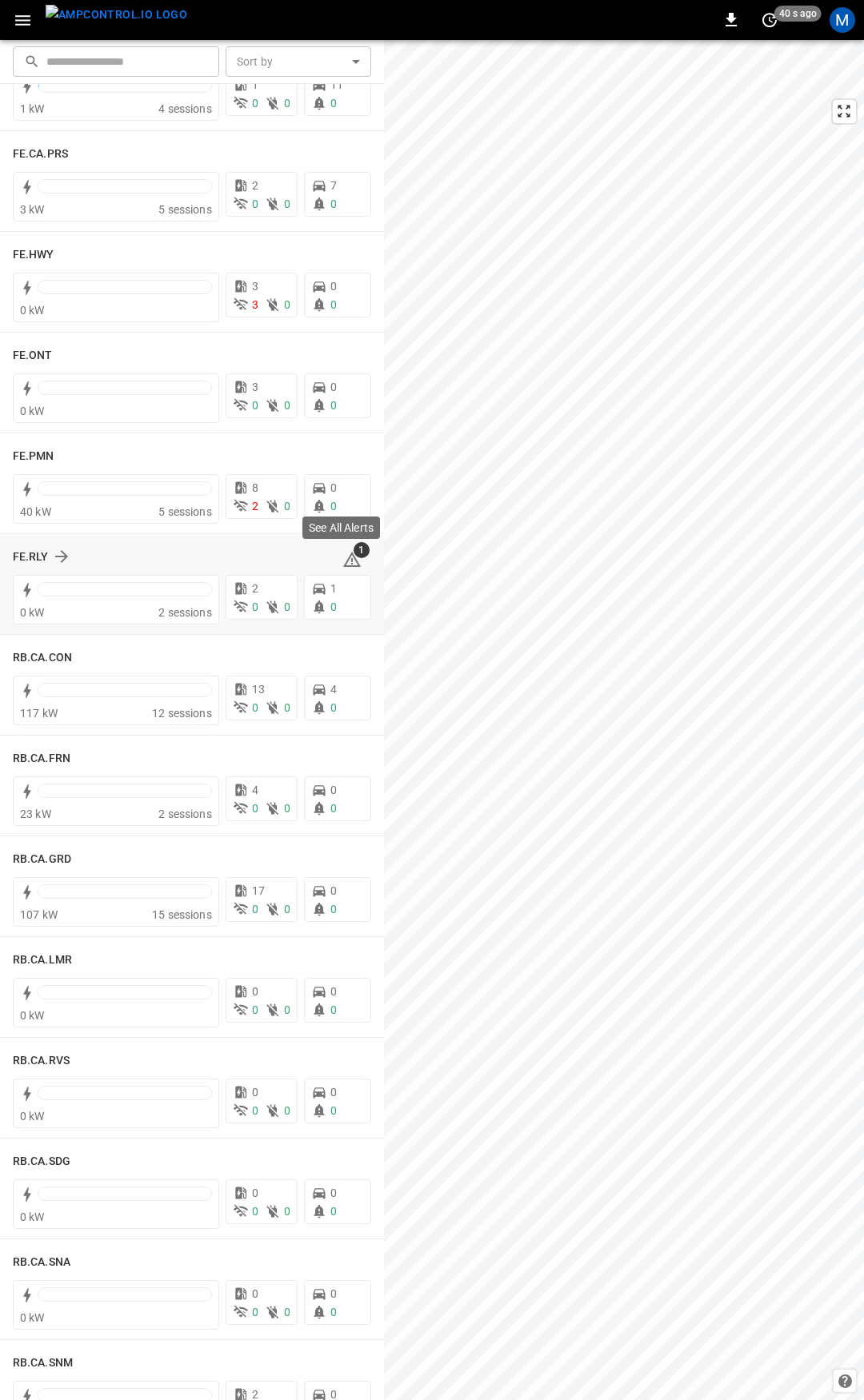
click at [347, 558] on icon at bounding box center [352, 560] width 20 height 20
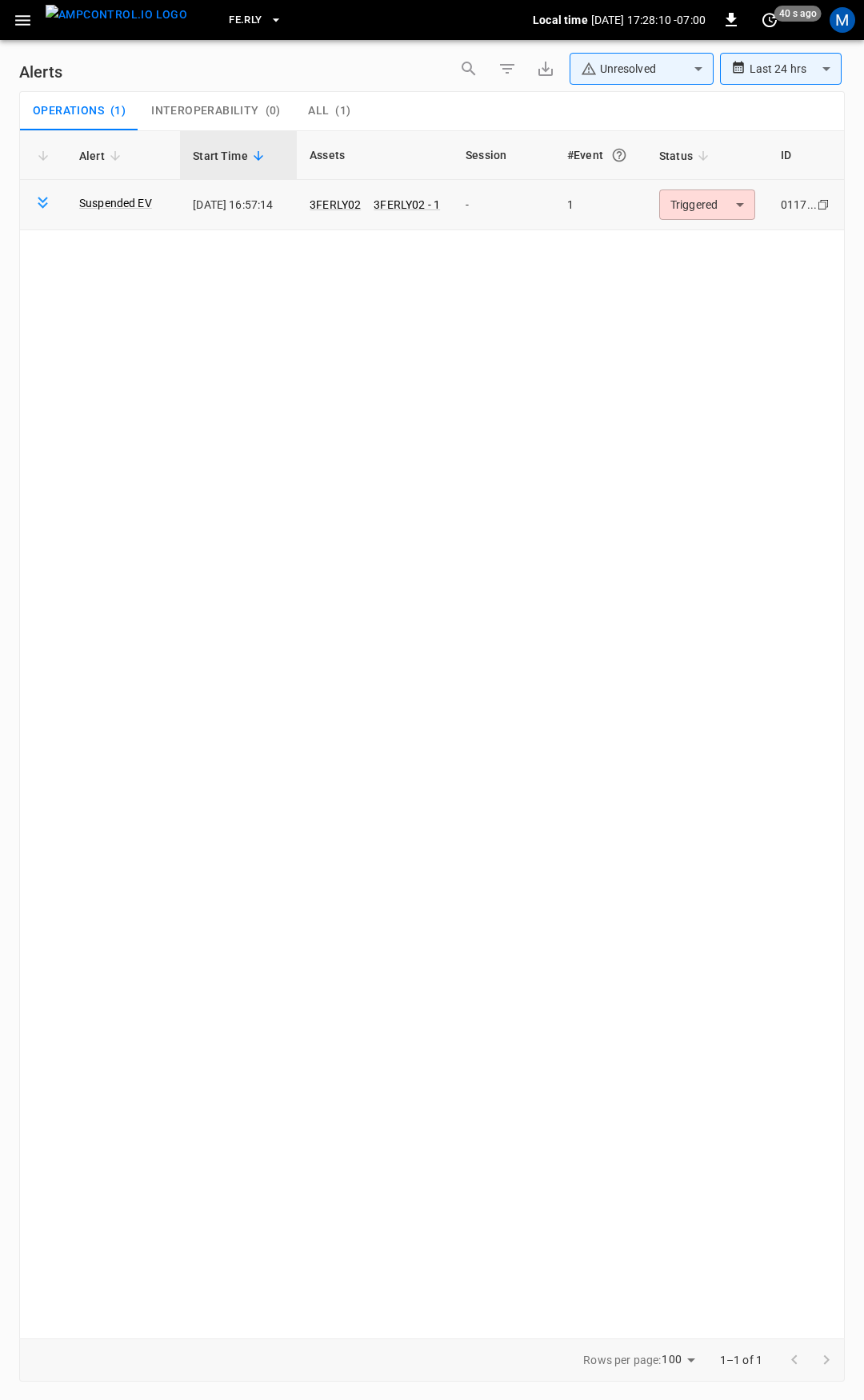
click at [729, 219] on body "**********" at bounding box center [432, 697] width 864 height 1395
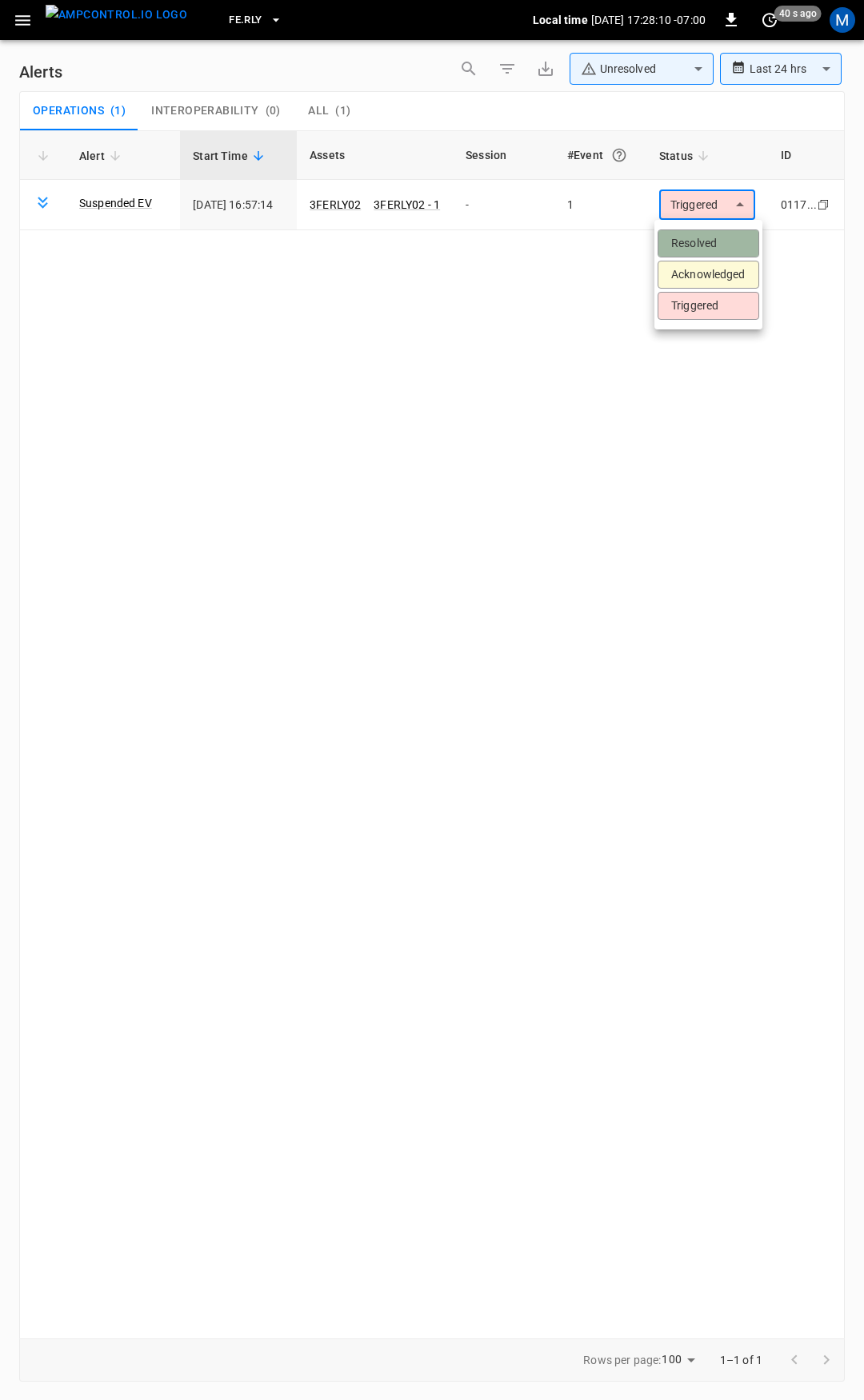
click at [734, 252] on li "Resolved" at bounding box center [708, 243] width 101 height 28
